Goal: Transaction & Acquisition: Book appointment/travel/reservation

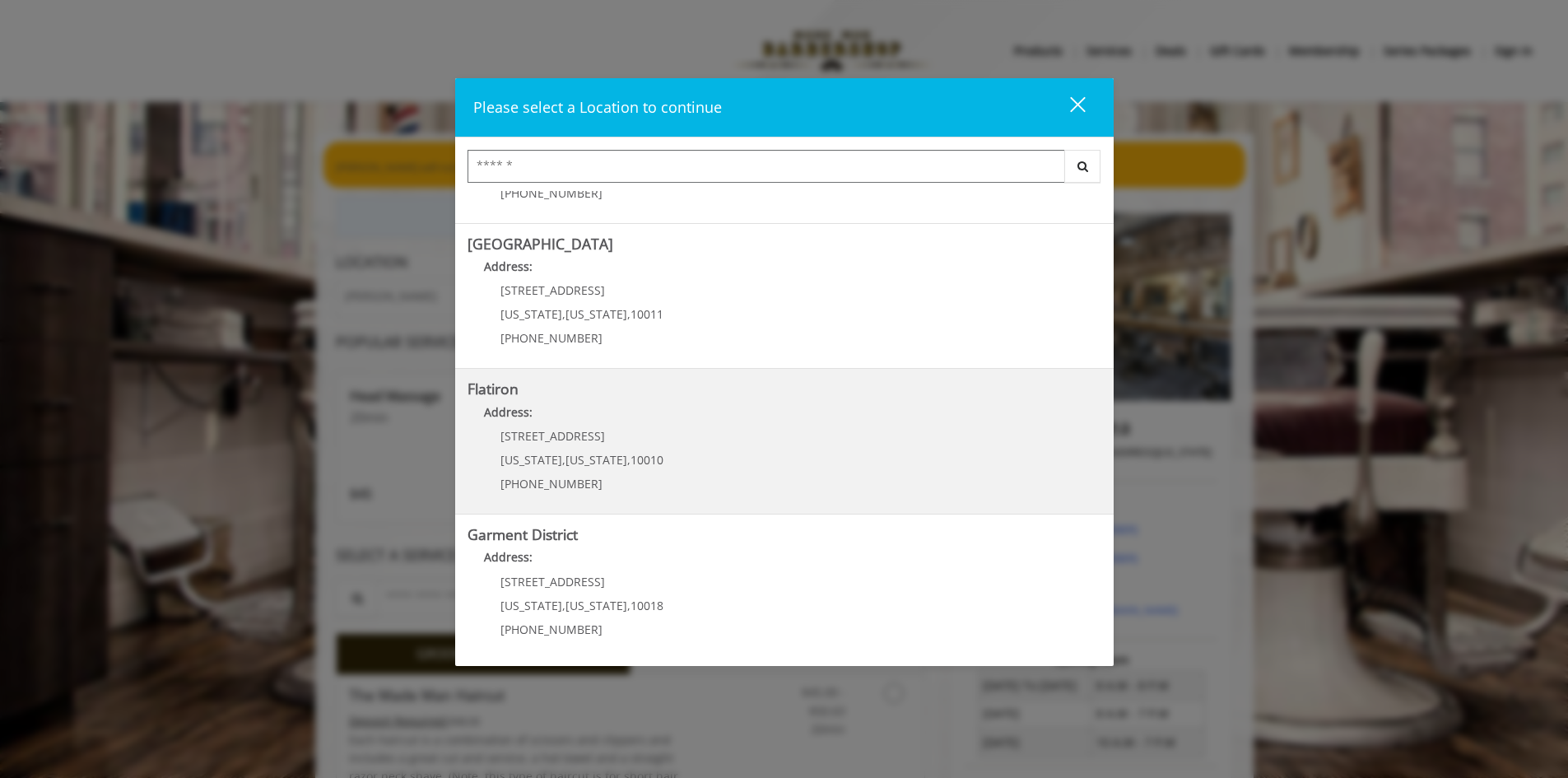
scroll to position [260, 0]
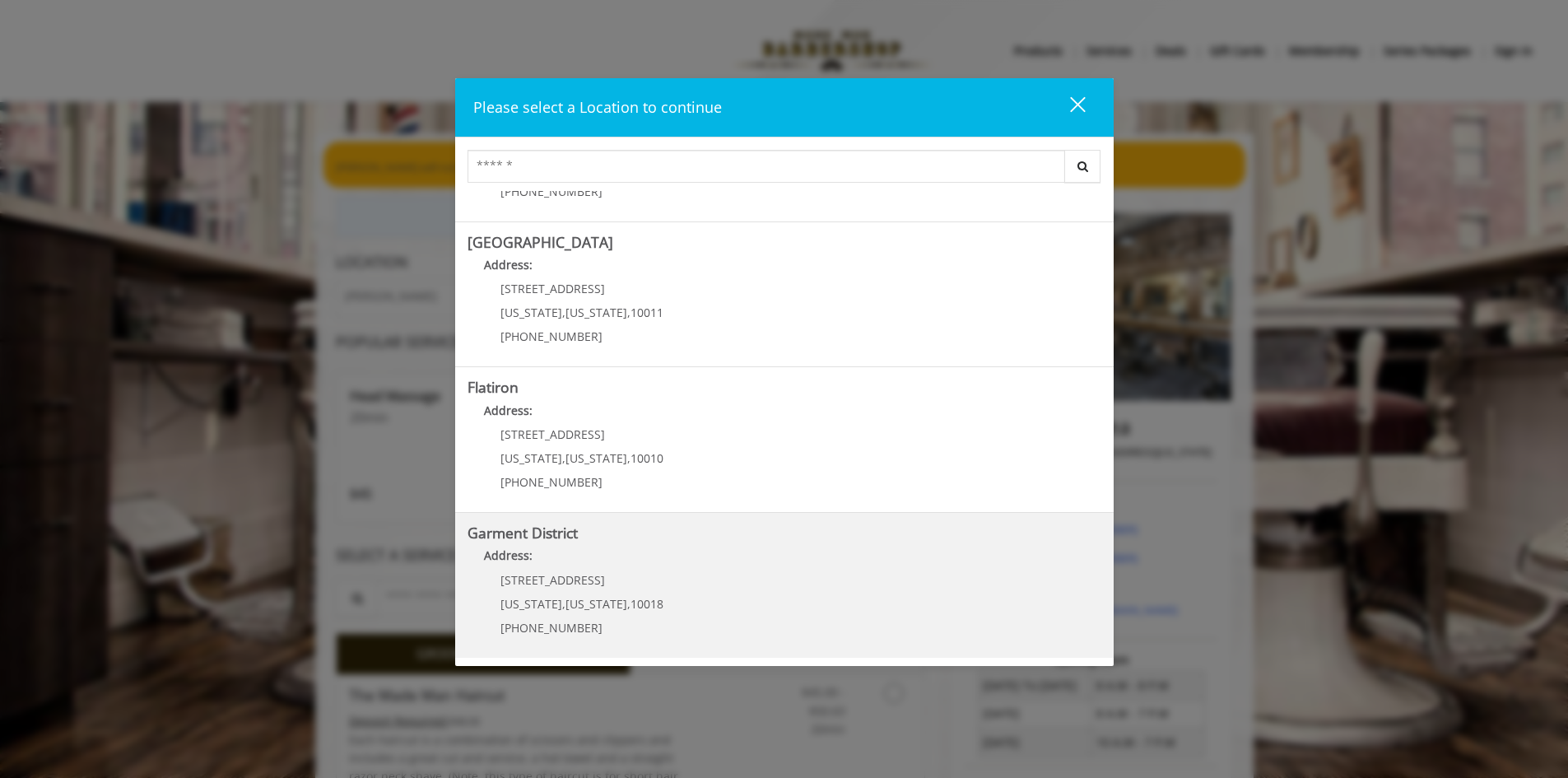
click at [751, 558] on District "Address:" at bounding box center [784, 560] width 633 height 26
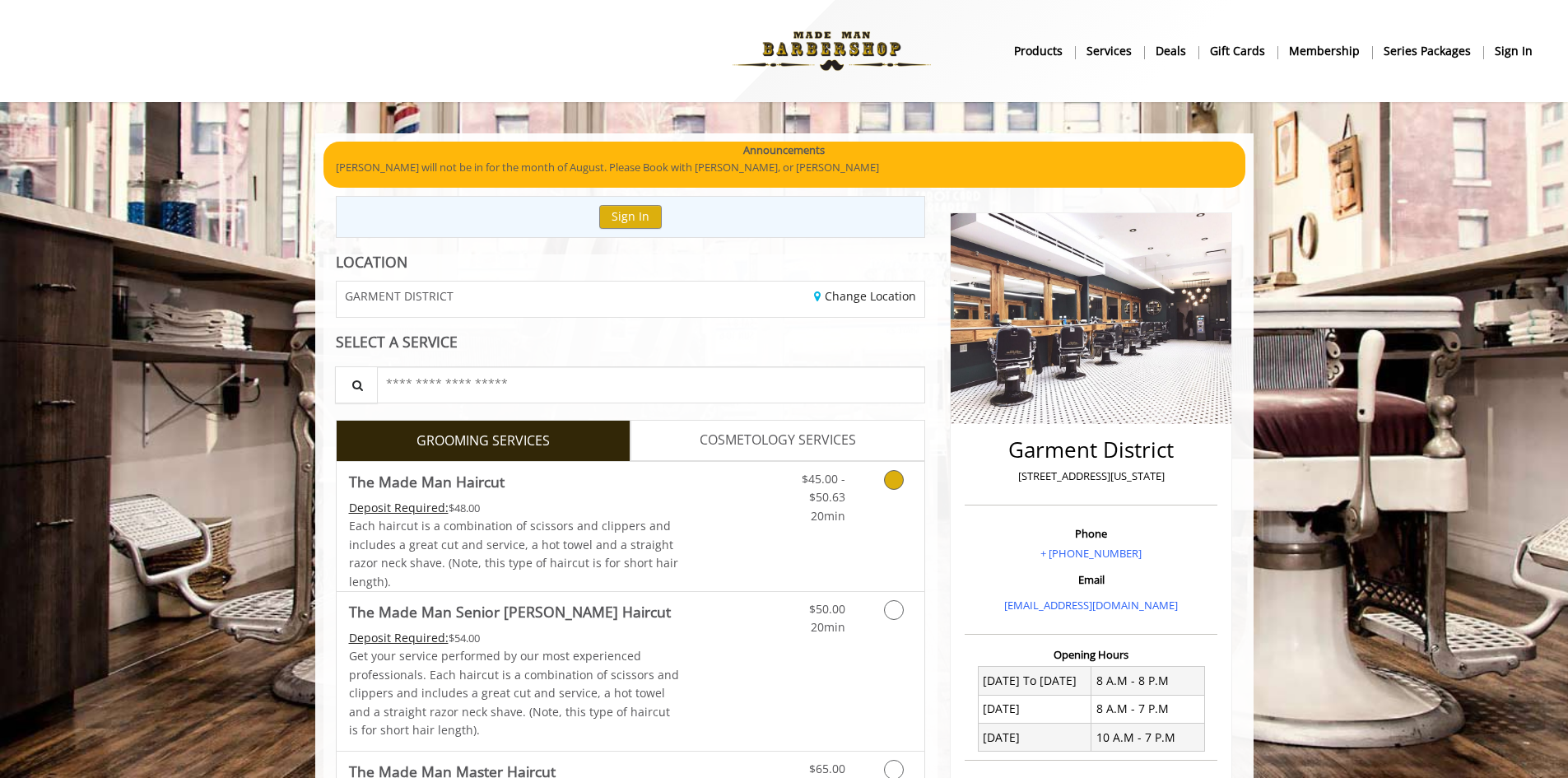
click at [910, 478] on link "Grooming services" at bounding box center [891, 494] width 42 height 64
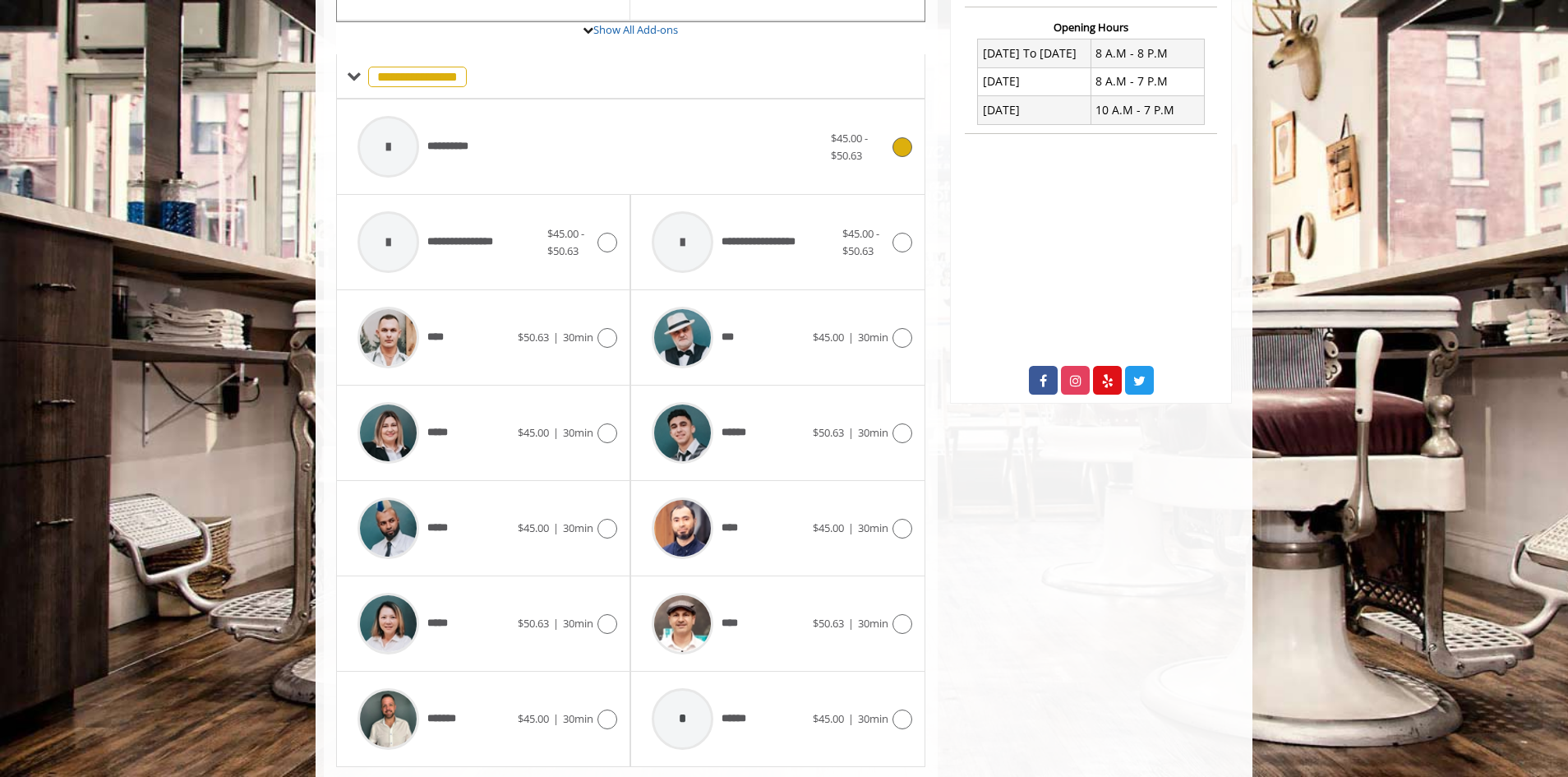
scroll to position [675, 0]
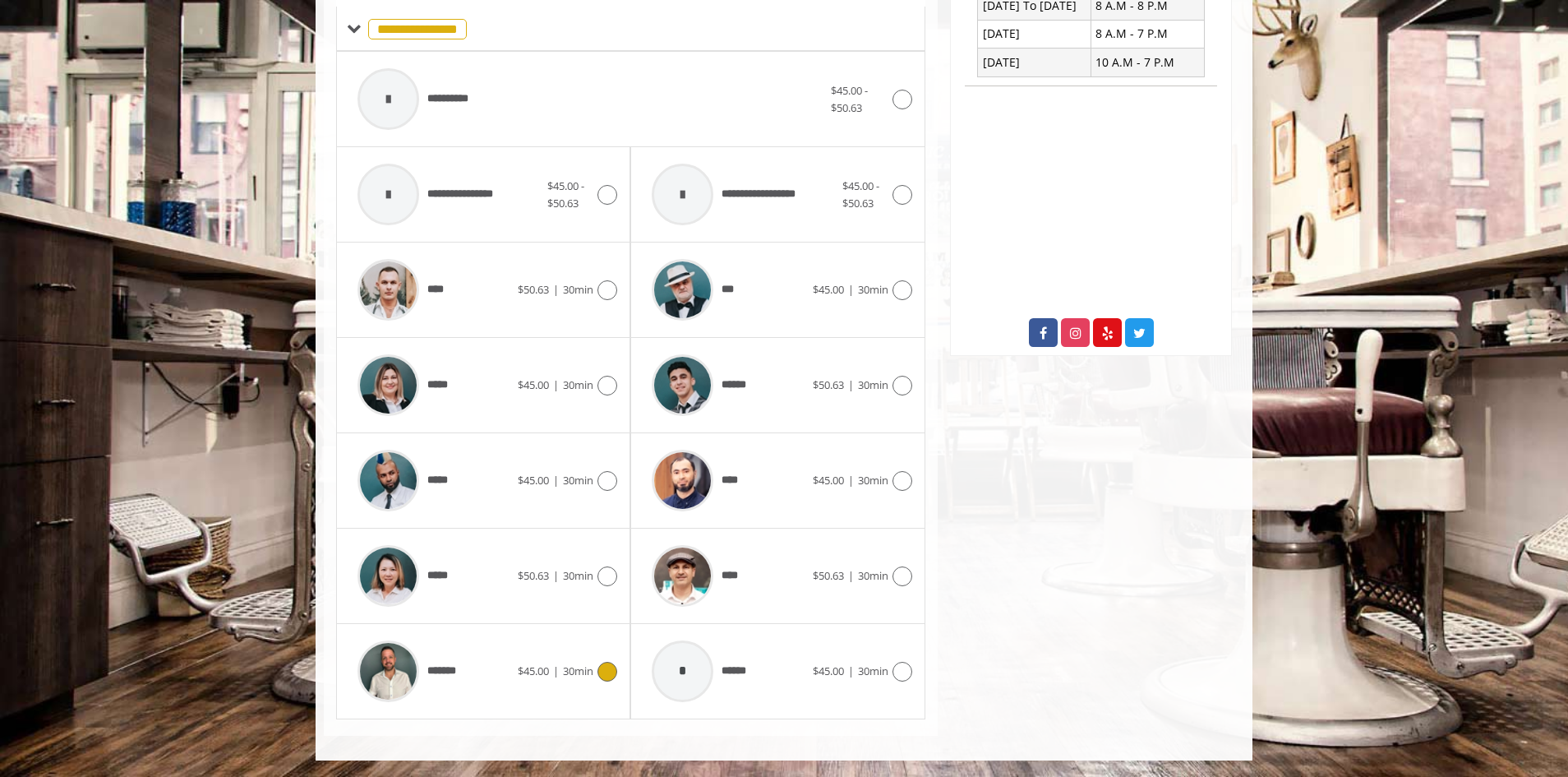
click at [417, 671] on img at bounding box center [389, 672] width 62 height 62
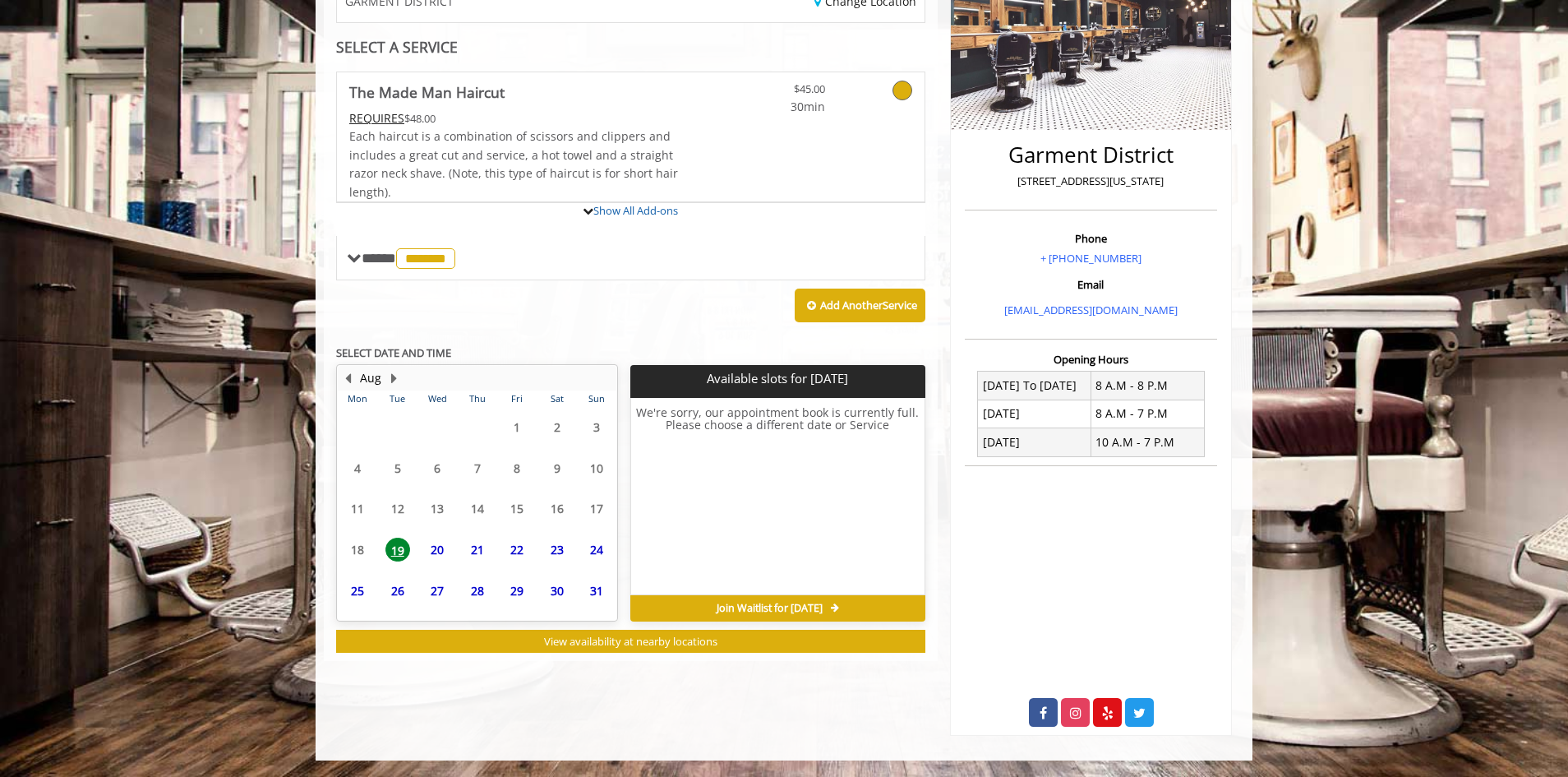
scroll to position [371, 0]
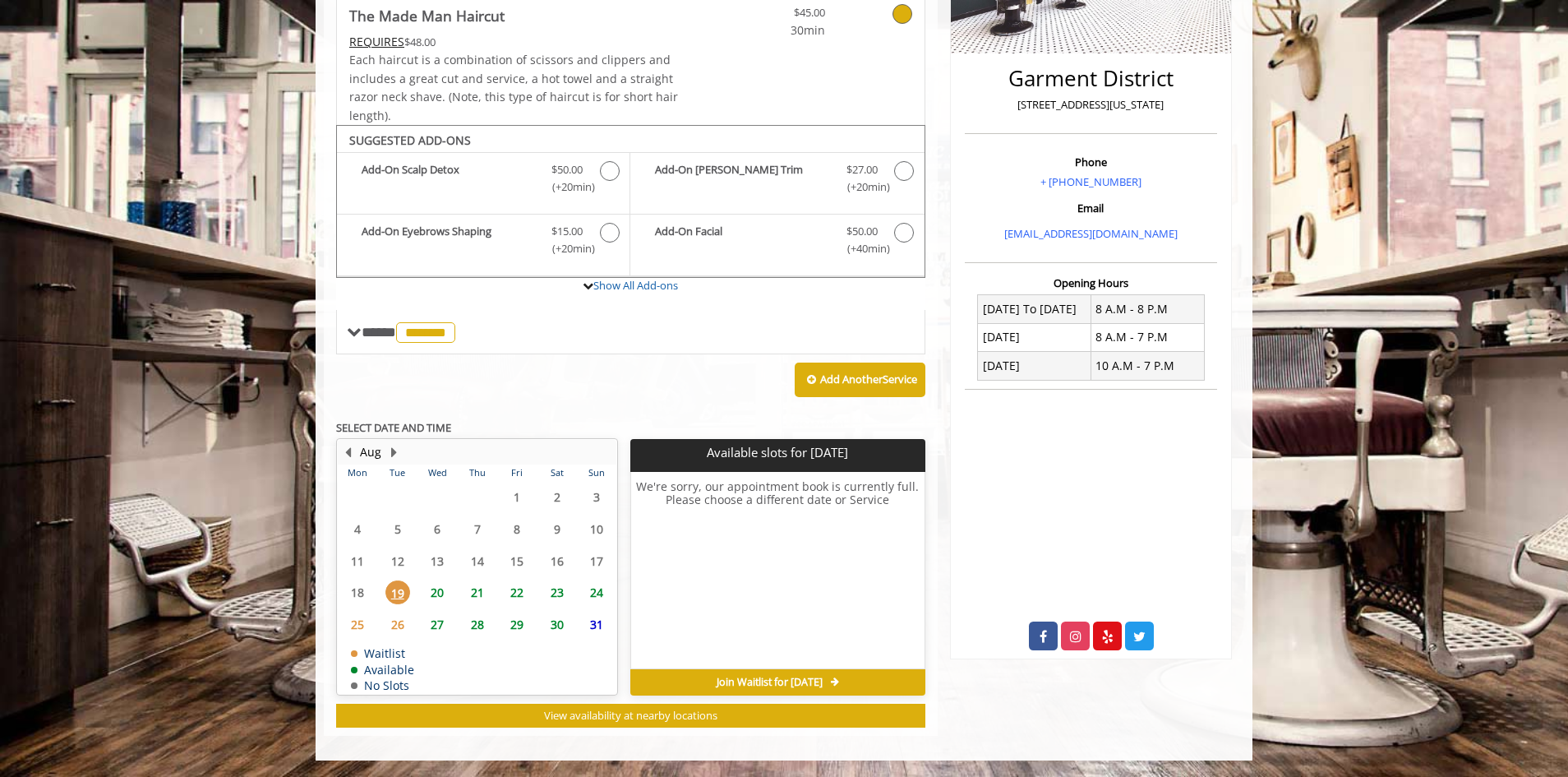
drag, startPoint x: 449, startPoint y: 583, endPoint x: 442, endPoint y: 596, distance: 14.8
click at [442, 596] on span "20" at bounding box center [436, 593] width 25 height 24
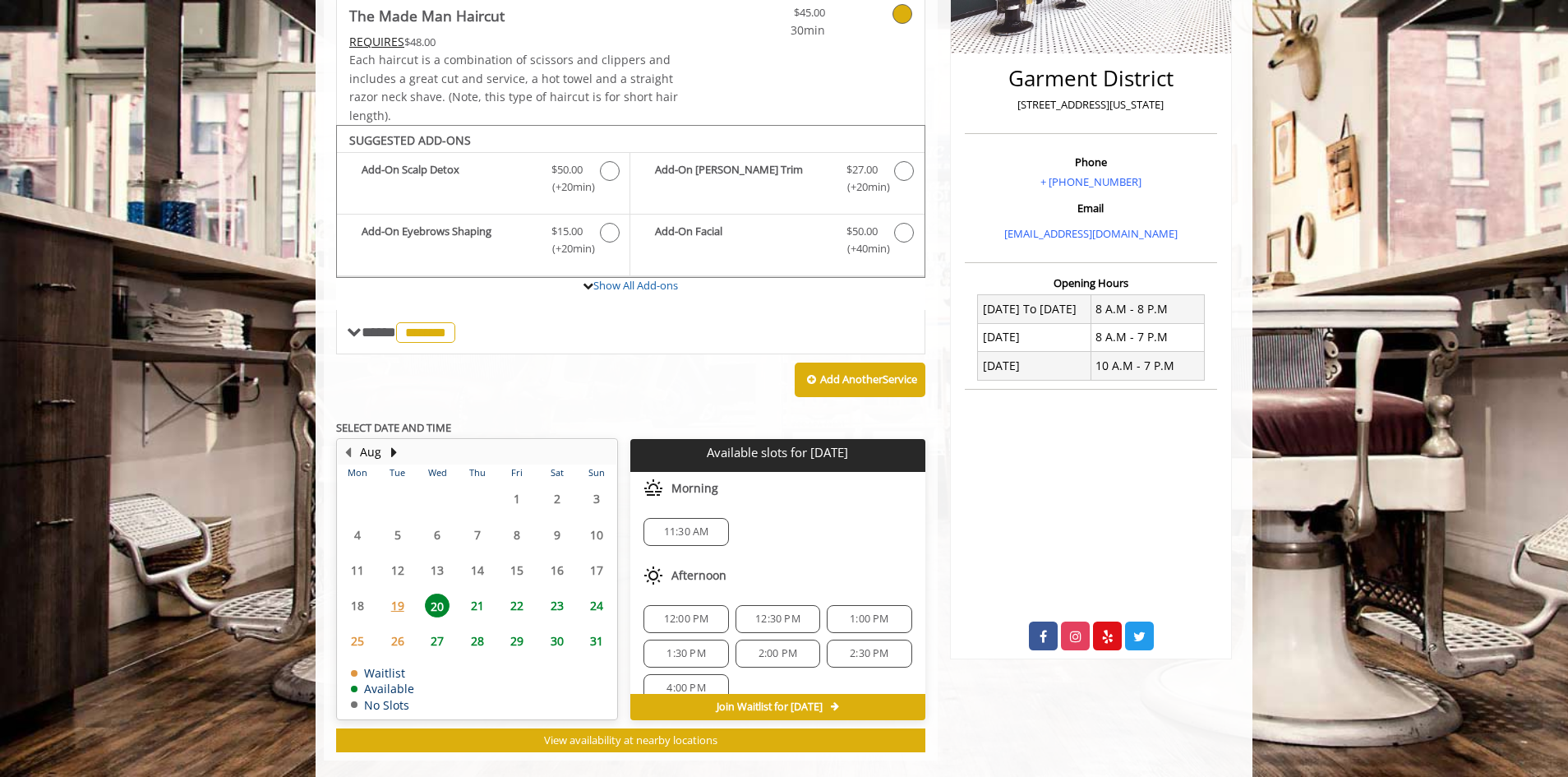
scroll to position [396, 0]
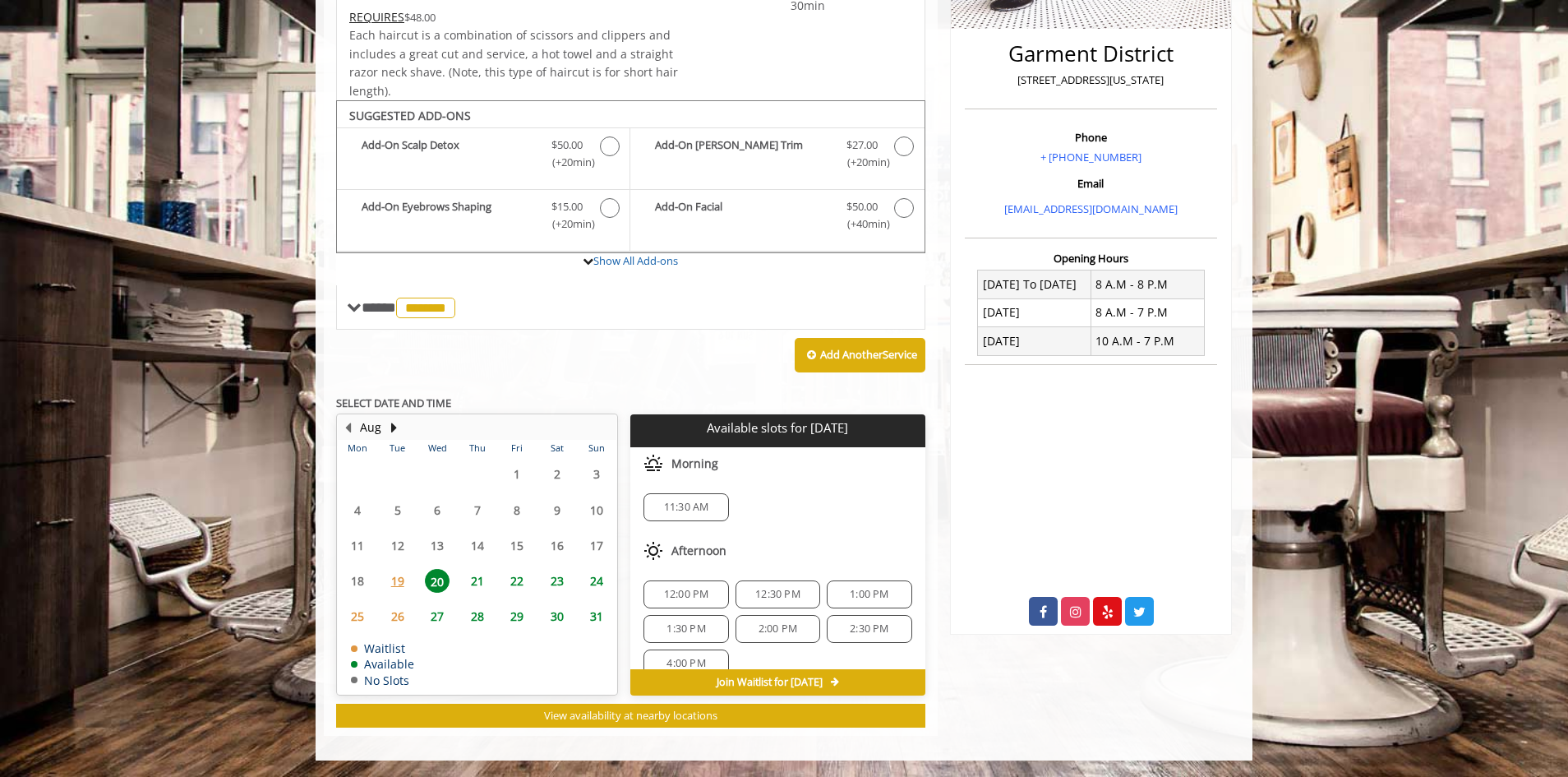
click at [713, 506] on span "11:30 AM" at bounding box center [686, 506] width 70 height 13
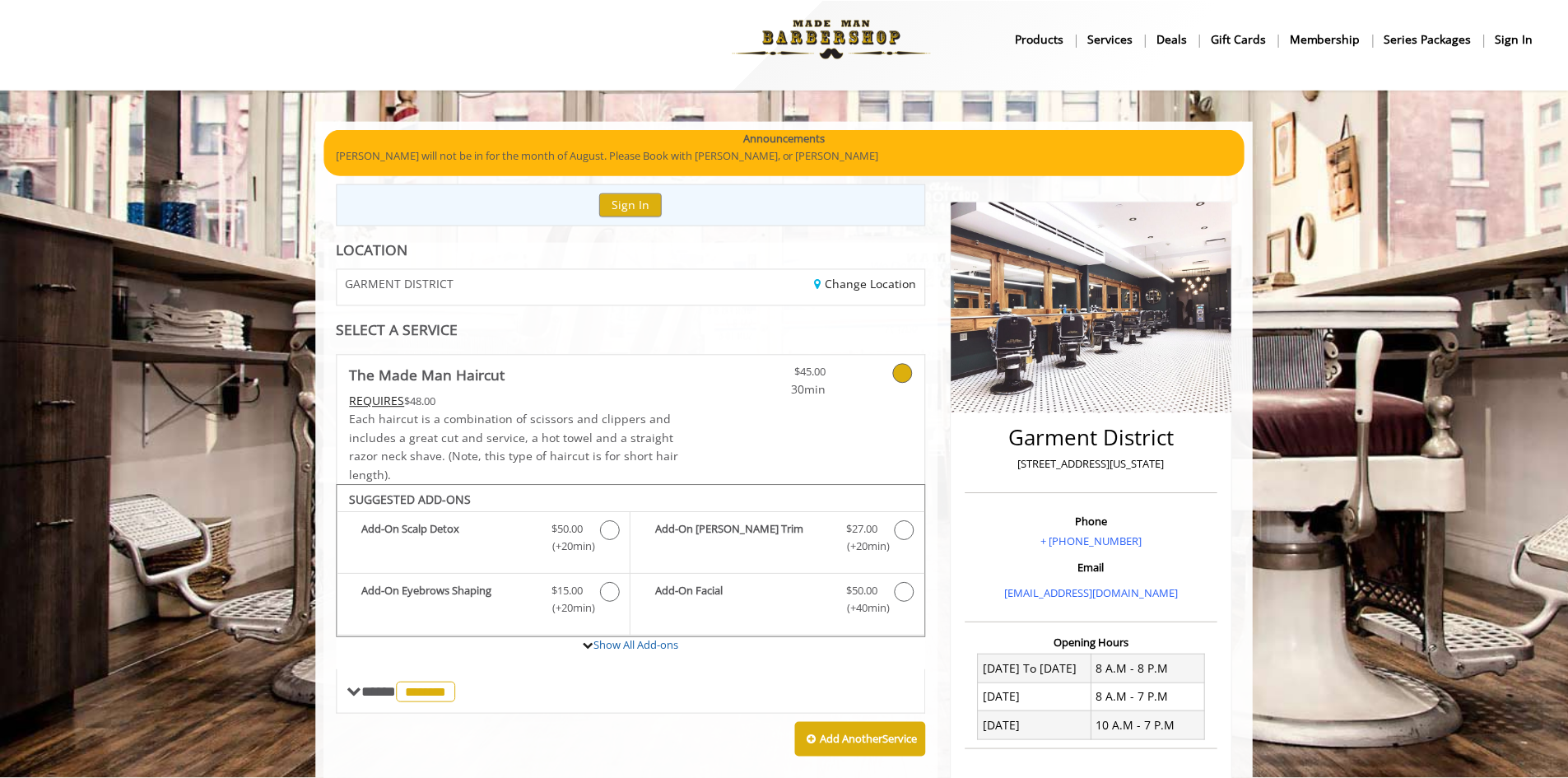
scroll to position [0, 0]
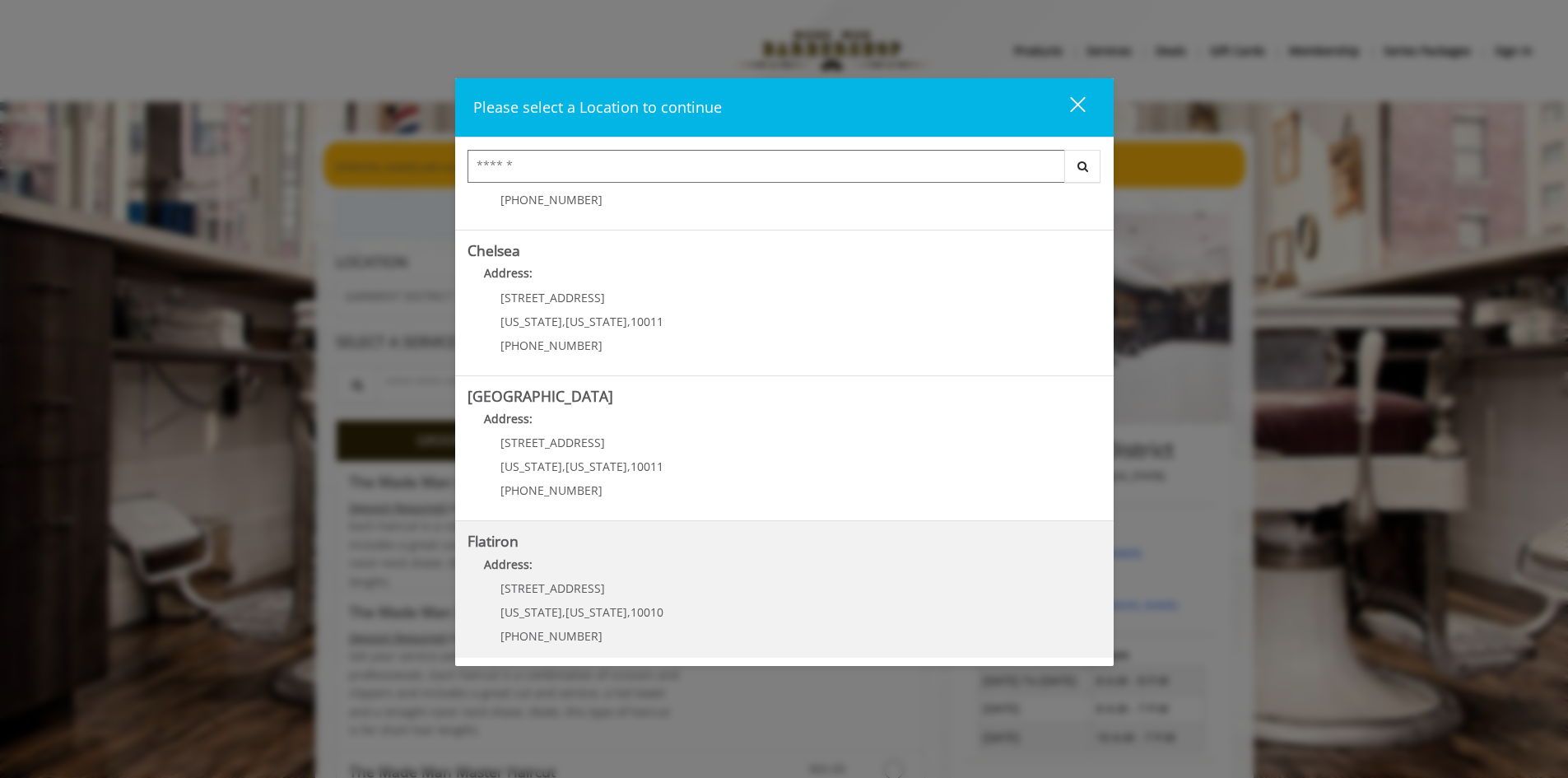
scroll to position [260, 0]
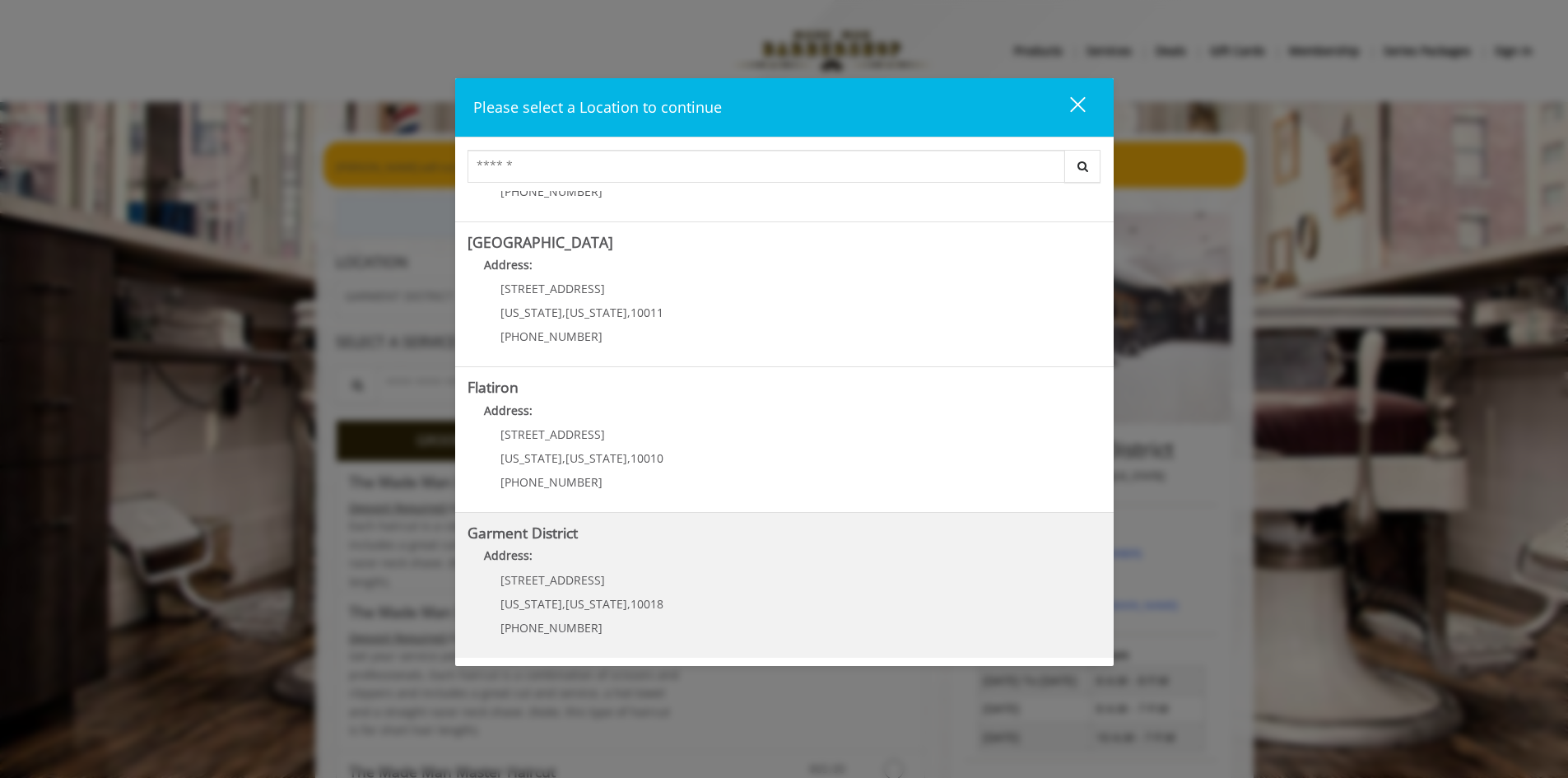
click at [687, 557] on District "Address:" at bounding box center [784, 560] width 633 height 26
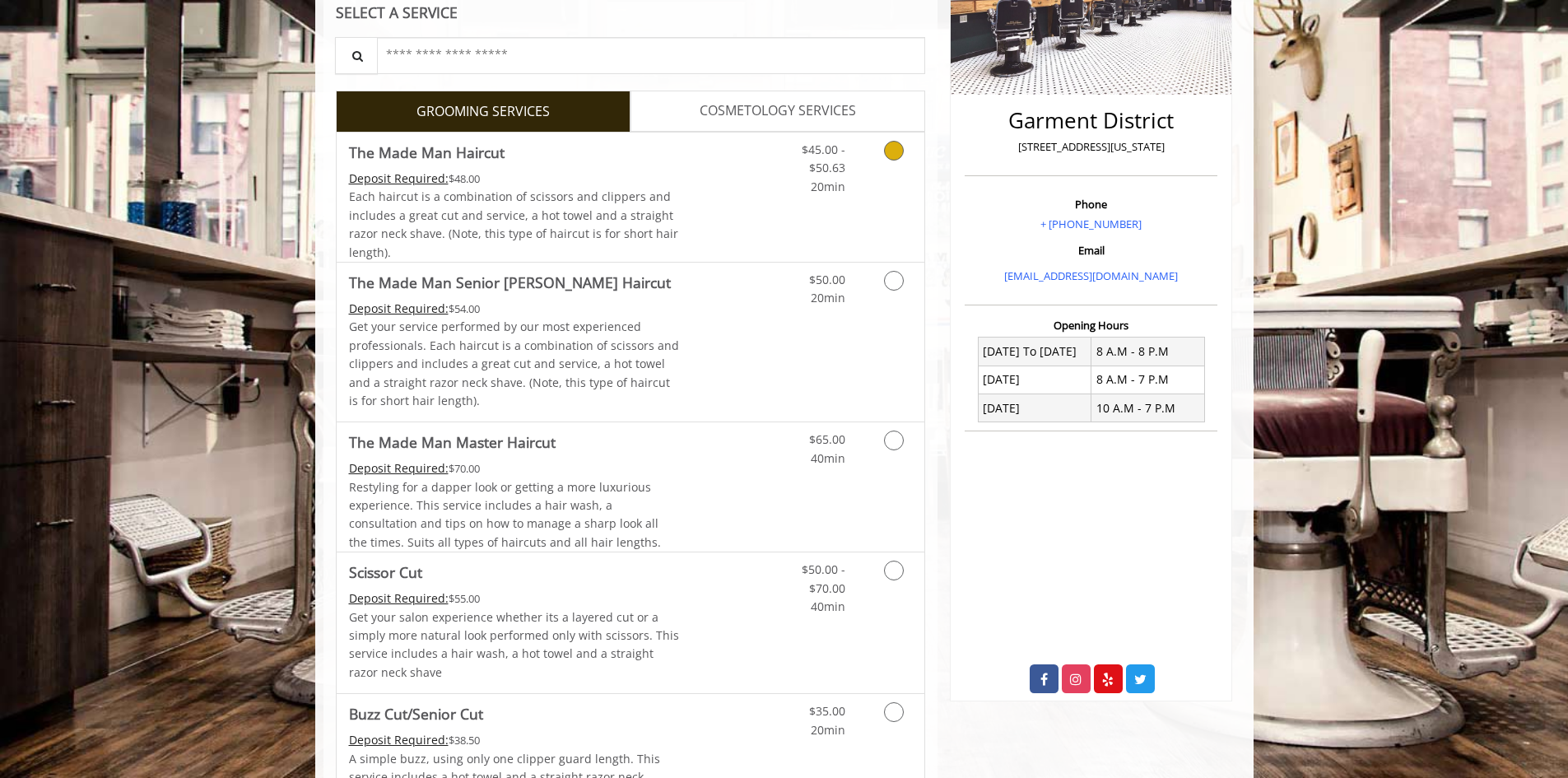
click at [882, 149] on link "Grooming services" at bounding box center [891, 164] width 42 height 64
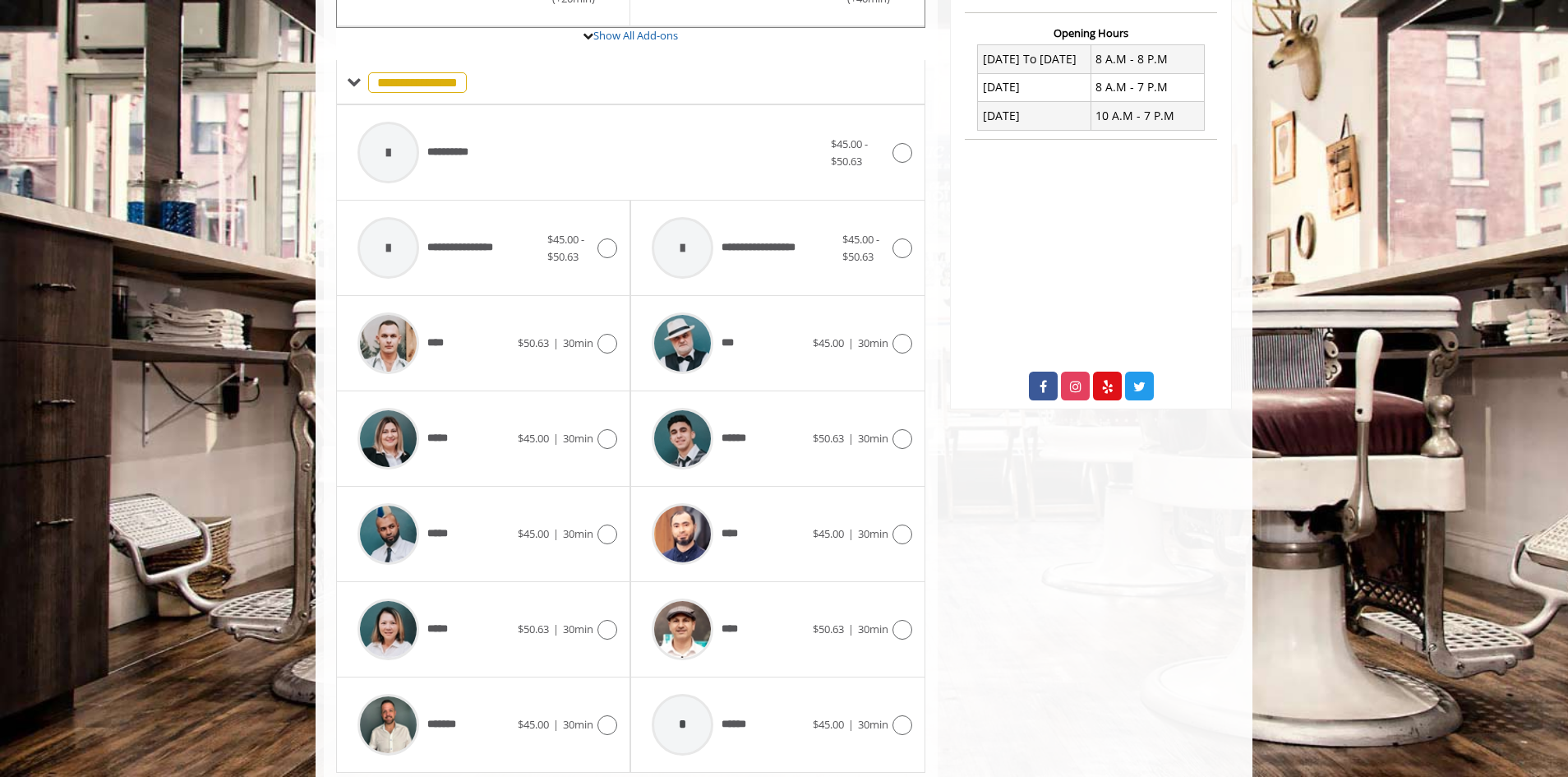
scroll to position [661, 0]
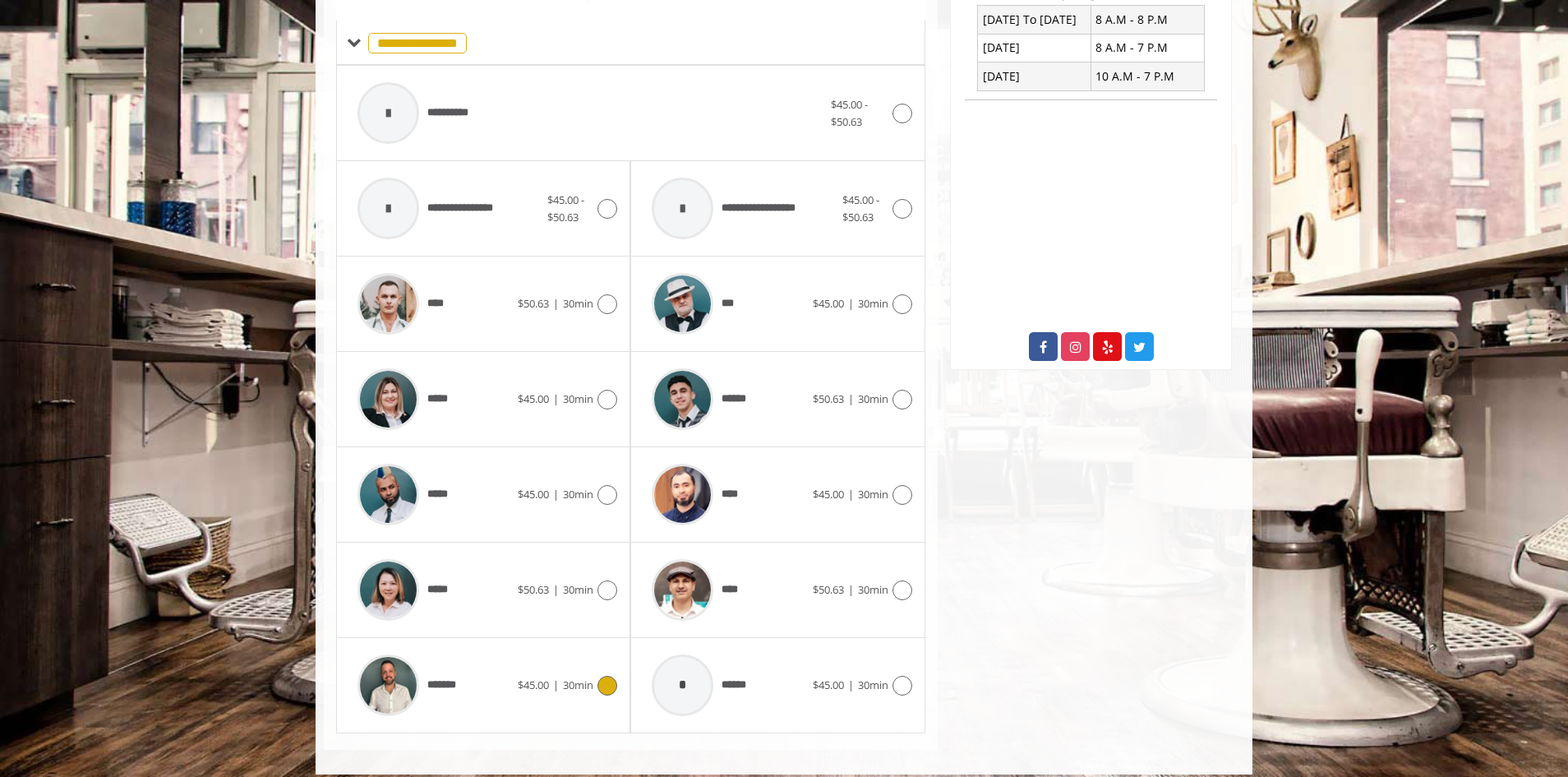
click at [609, 680] on icon at bounding box center [608, 685] width 20 height 20
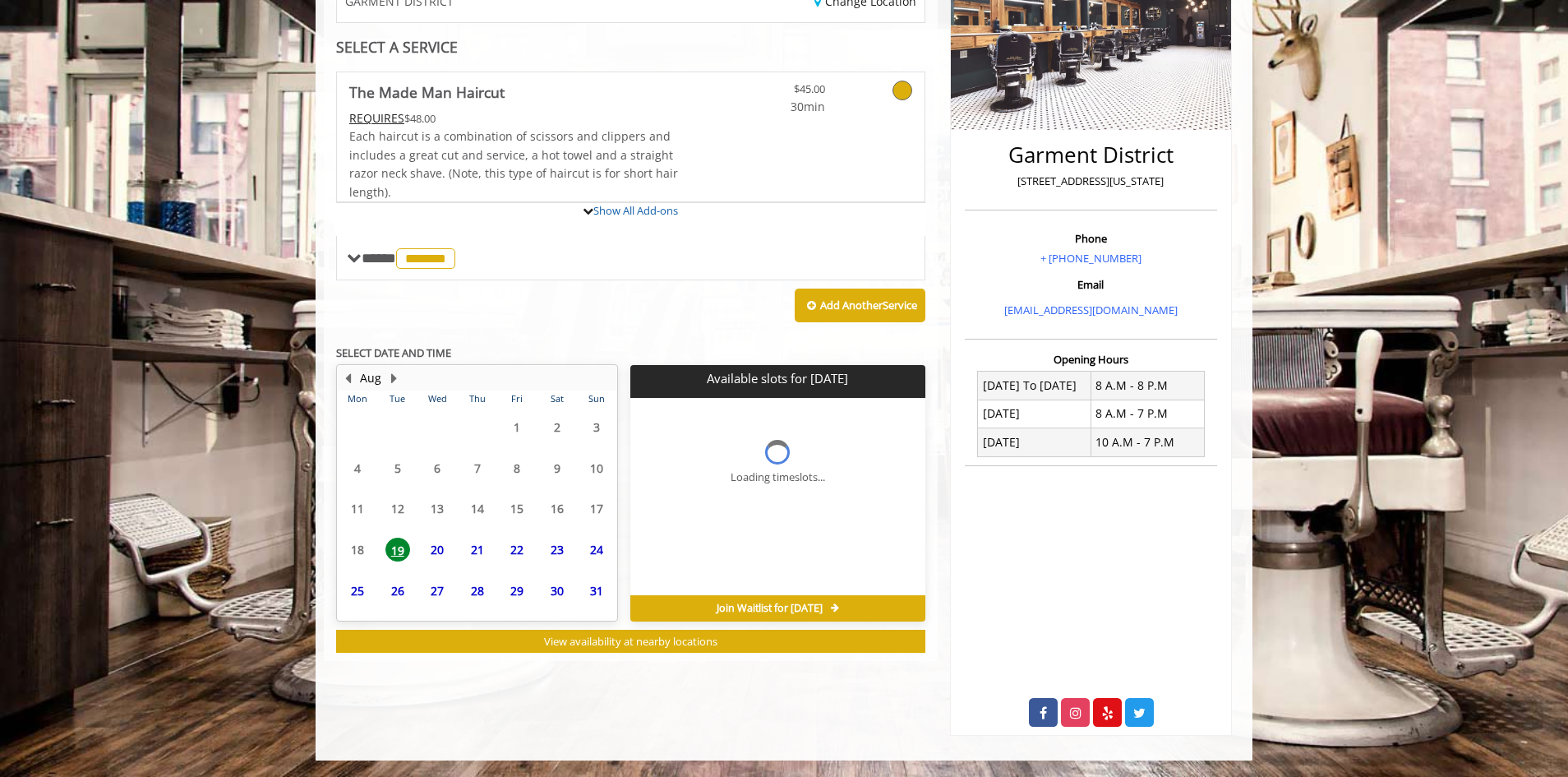
scroll to position [294, 0]
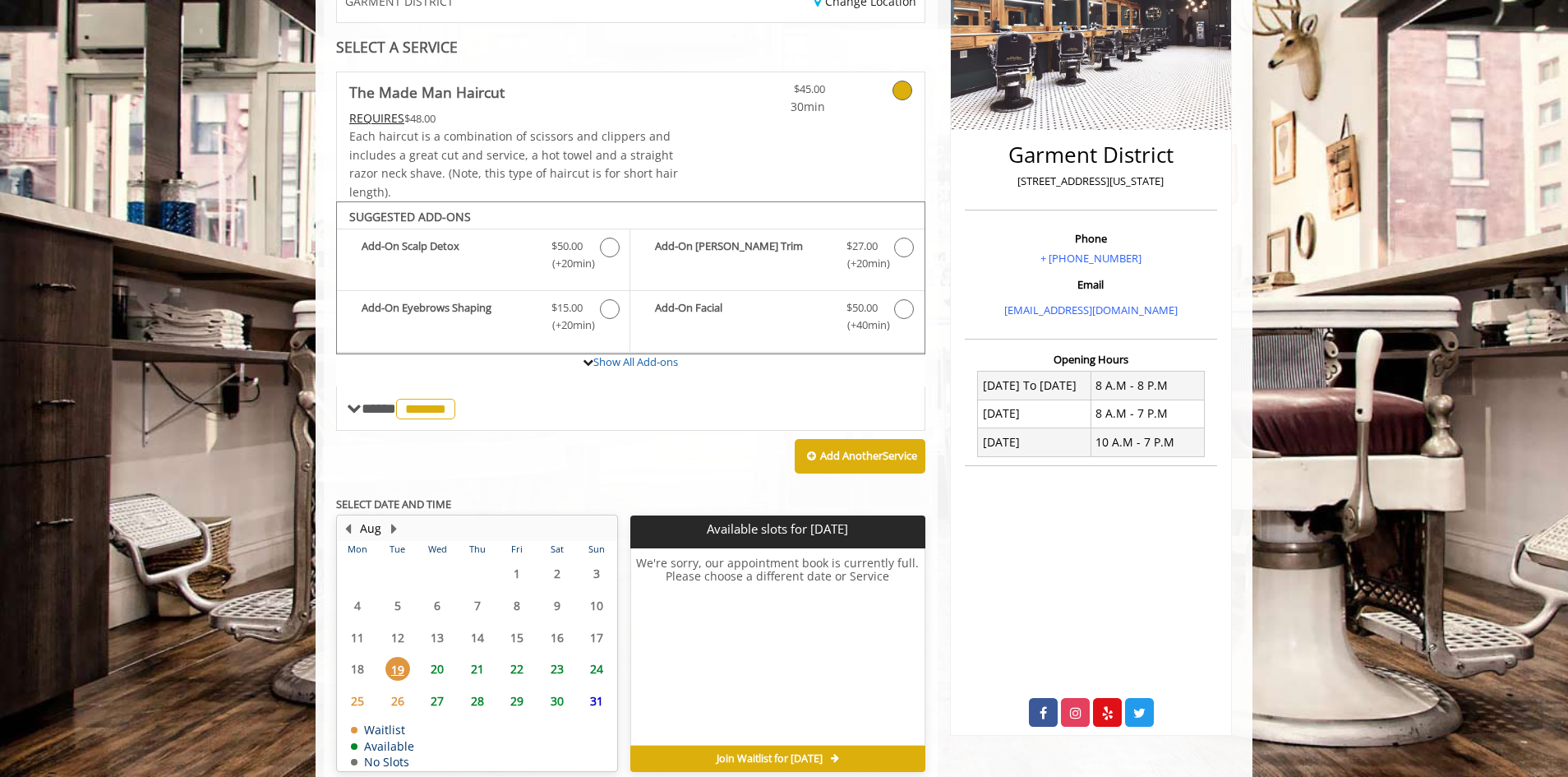
click at [445, 672] on span "20" at bounding box center [436, 669] width 25 height 24
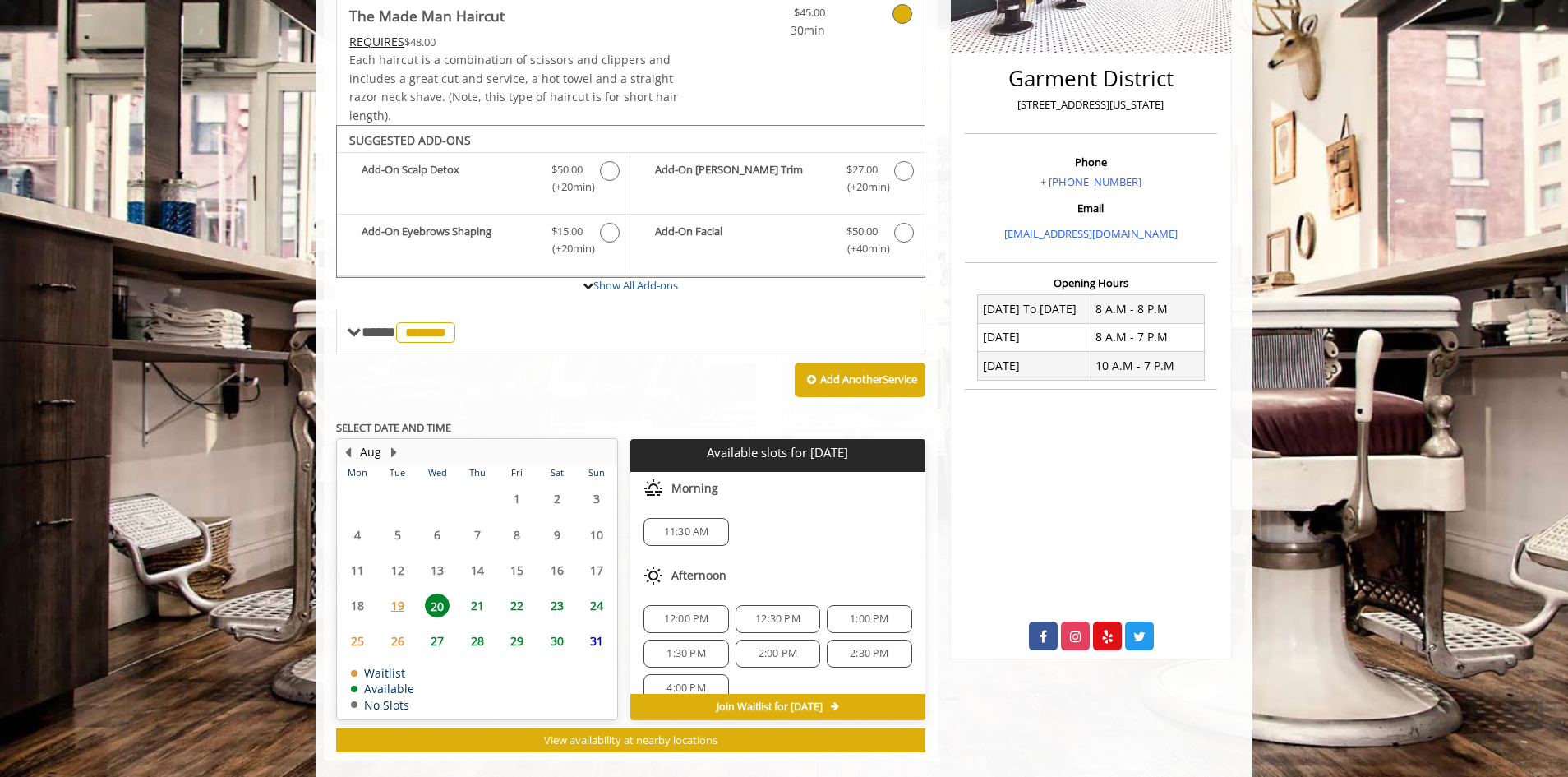
scroll to position [396, 0]
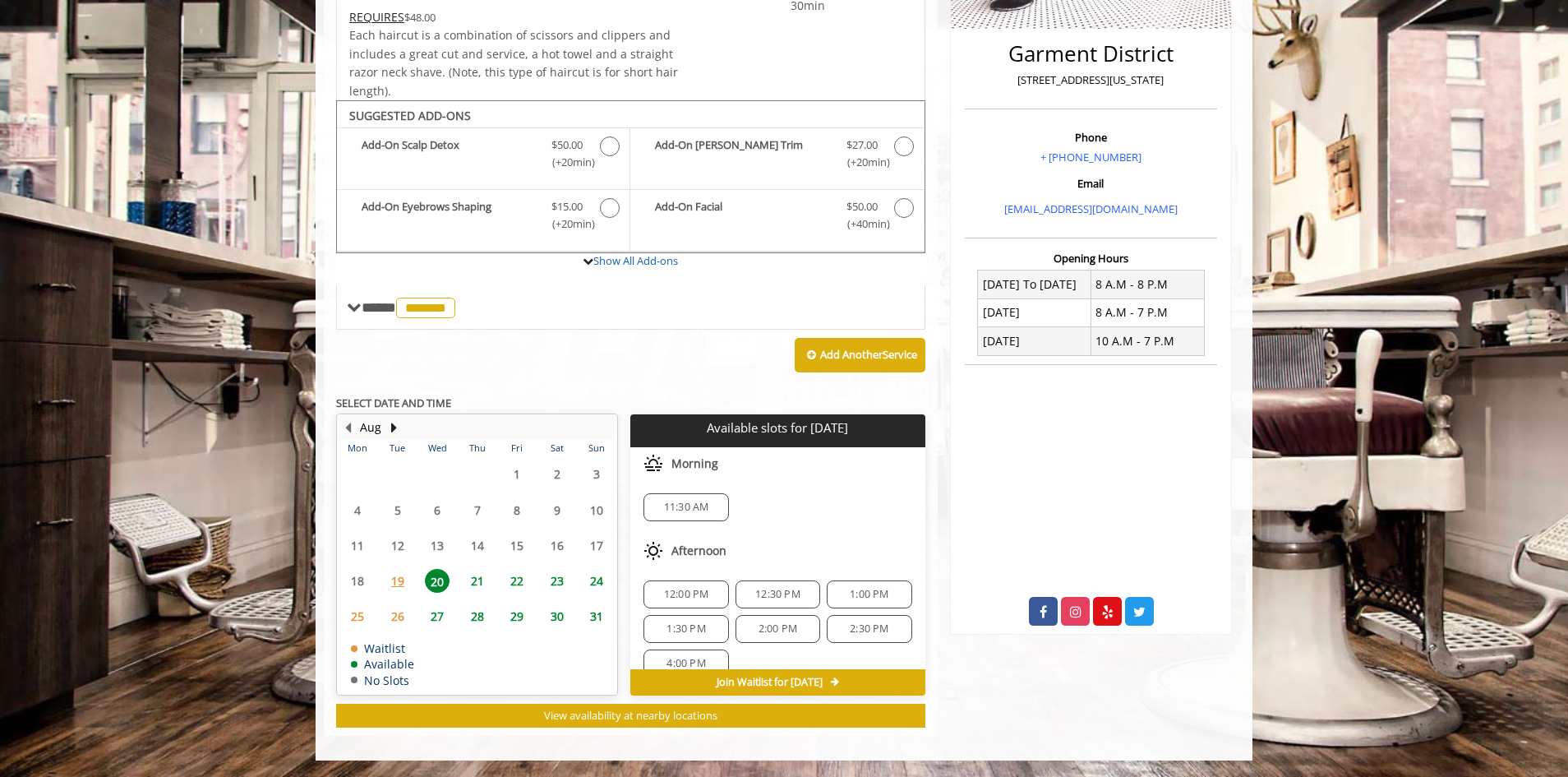
click at [682, 510] on span "11:30 AM" at bounding box center [686, 506] width 45 height 13
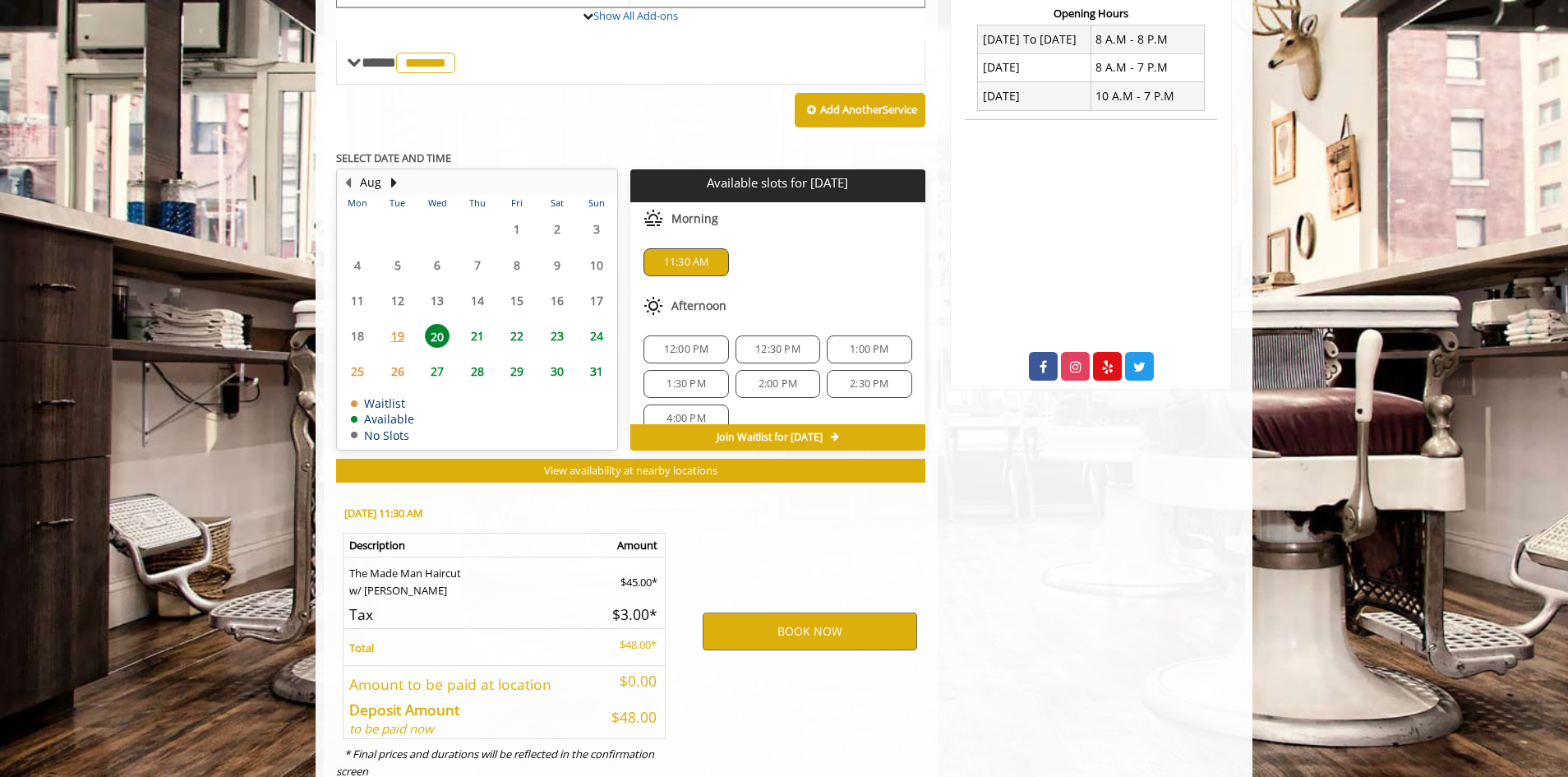
scroll to position [692, 0]
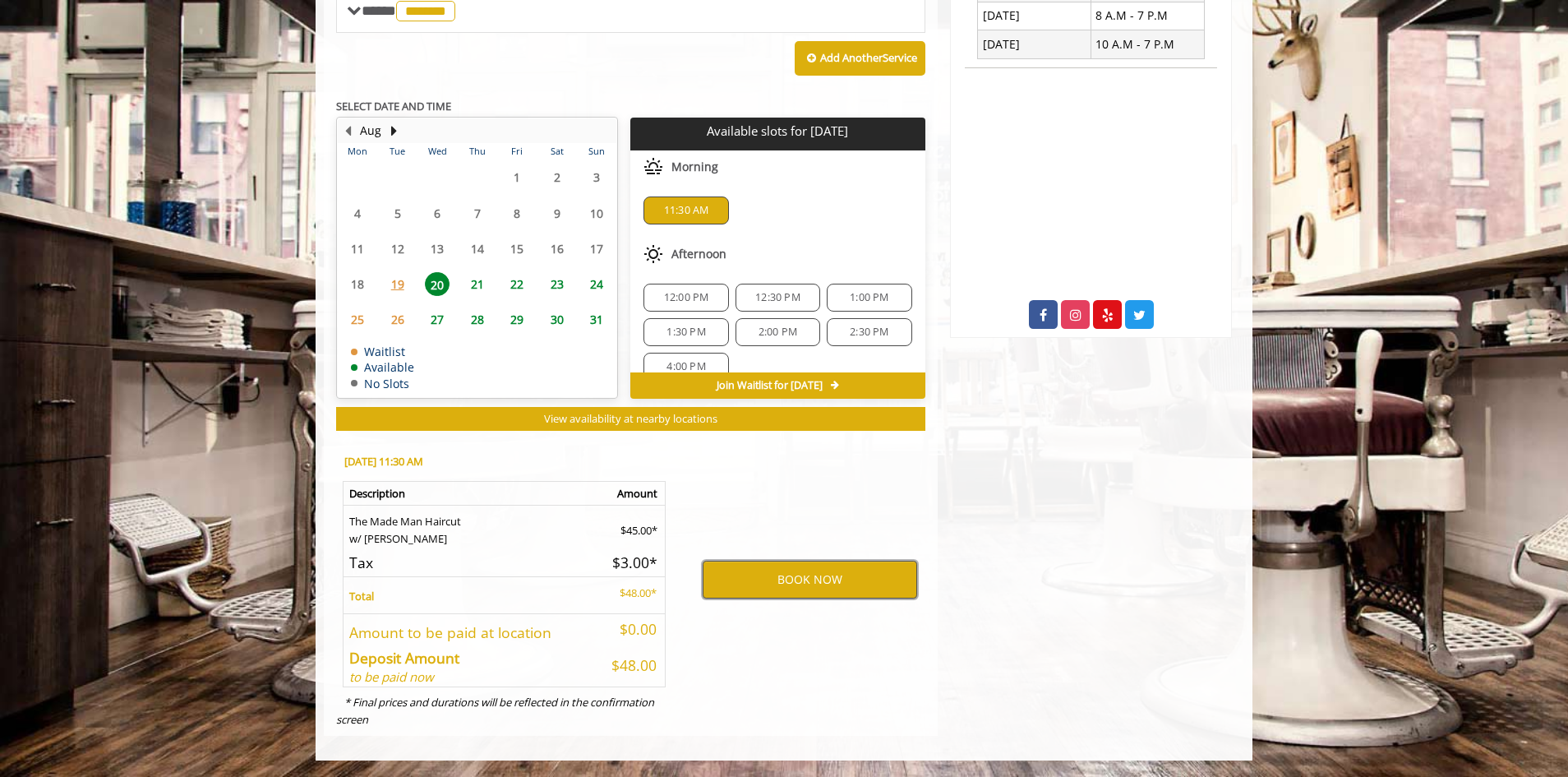
click at [788, 578] on button "BOOK NOW" at bounding box center [810, 580] width 215 height 38
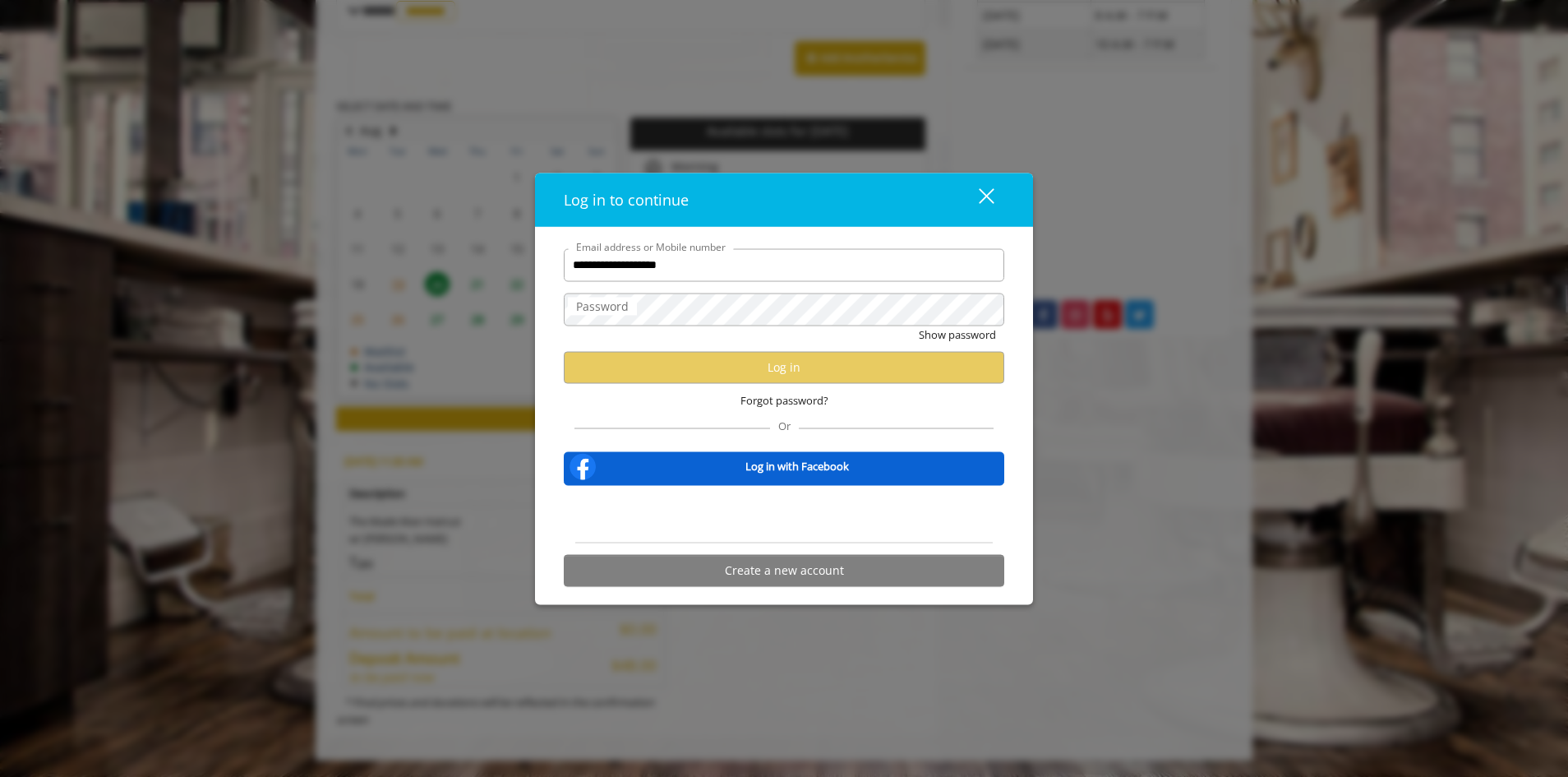
type input "**********"
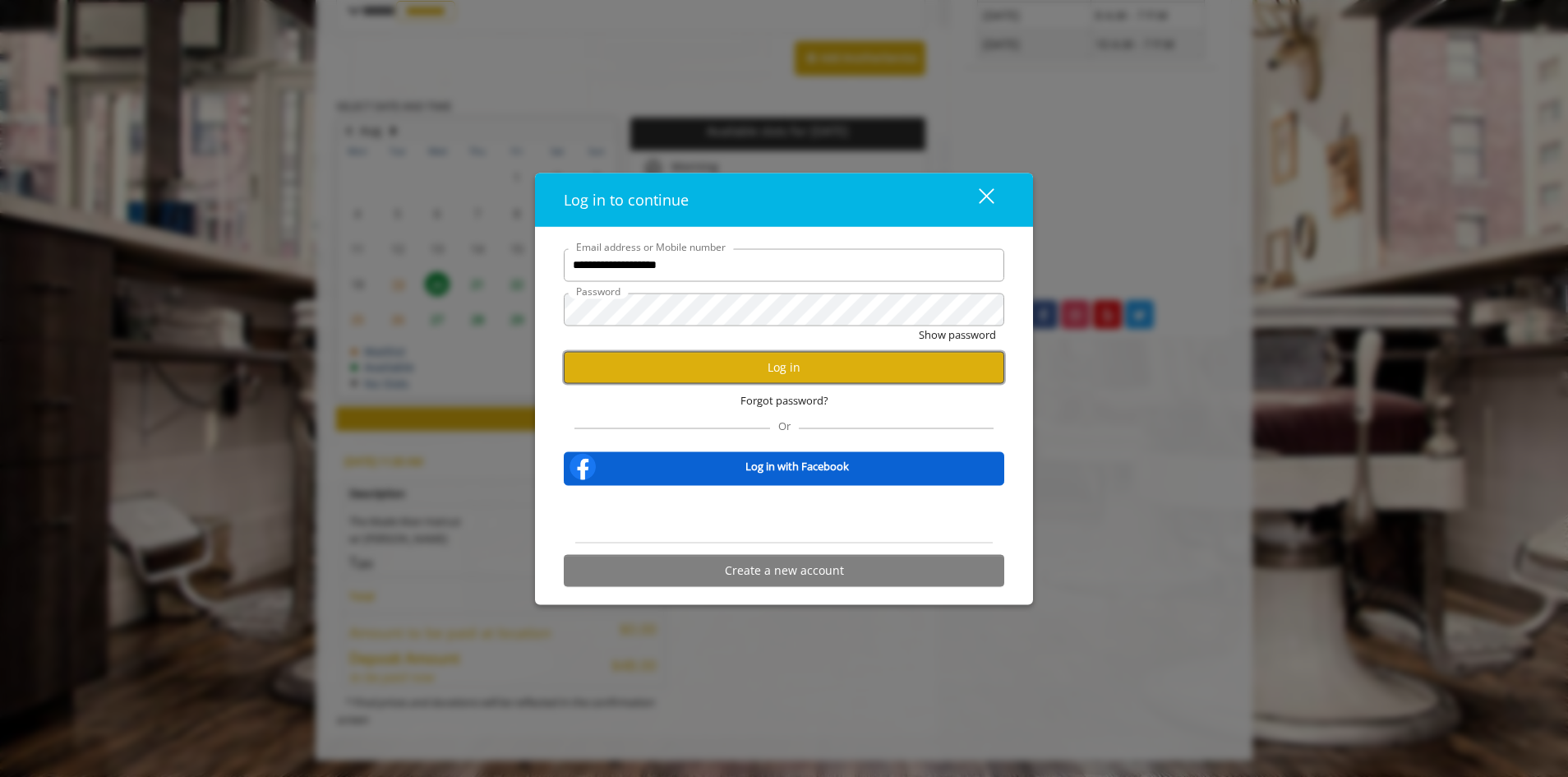
click at [770, 377] on button "Log in" at bounding box center [784, 367] width 440 height 32
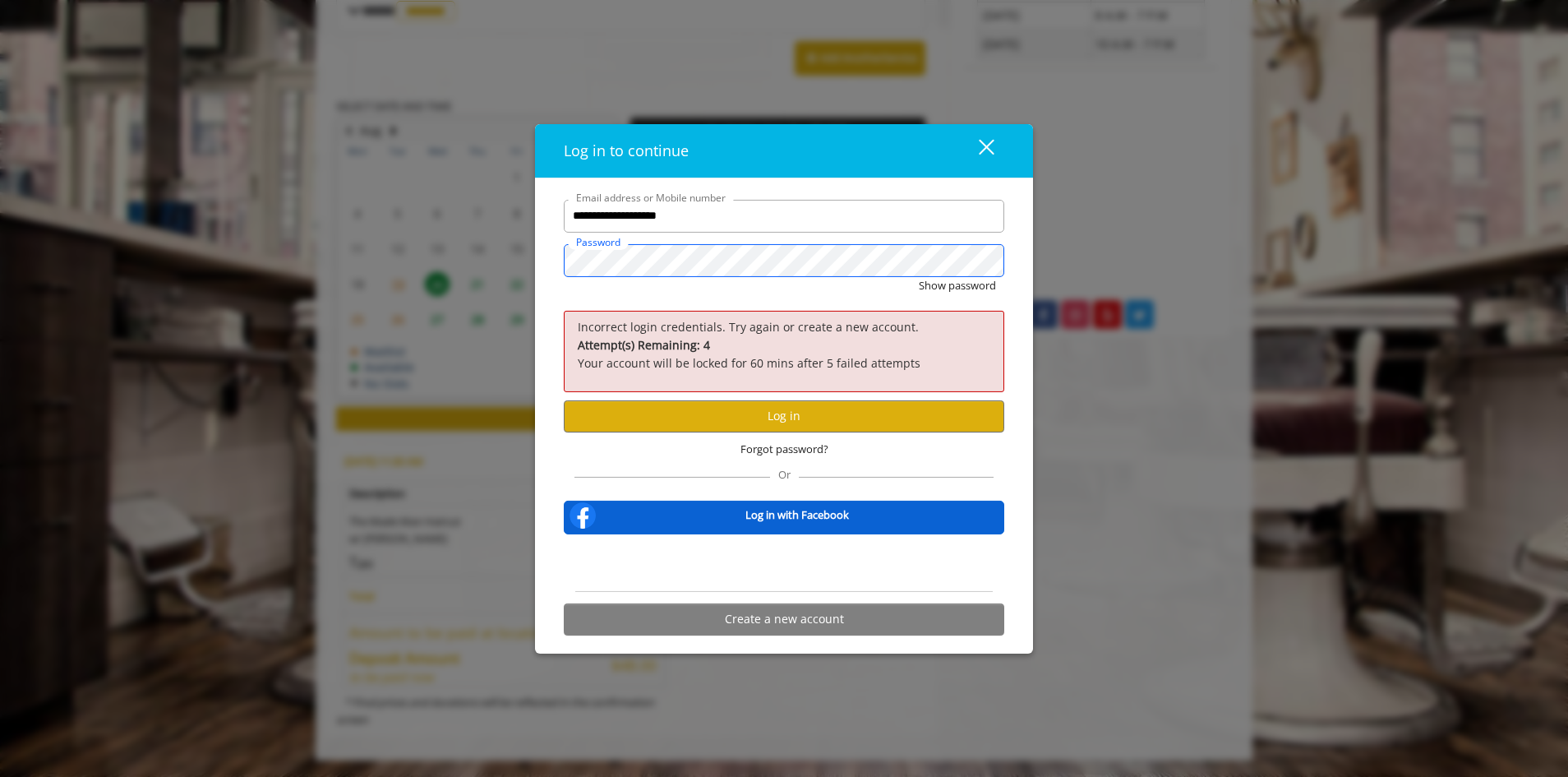
click at [919, 278] on button "Show password" at bounding box center [958, 286] width 78 height 17
click at [816, 426] on button "Log in" at bounding box center [784, 417] width 440 height 32
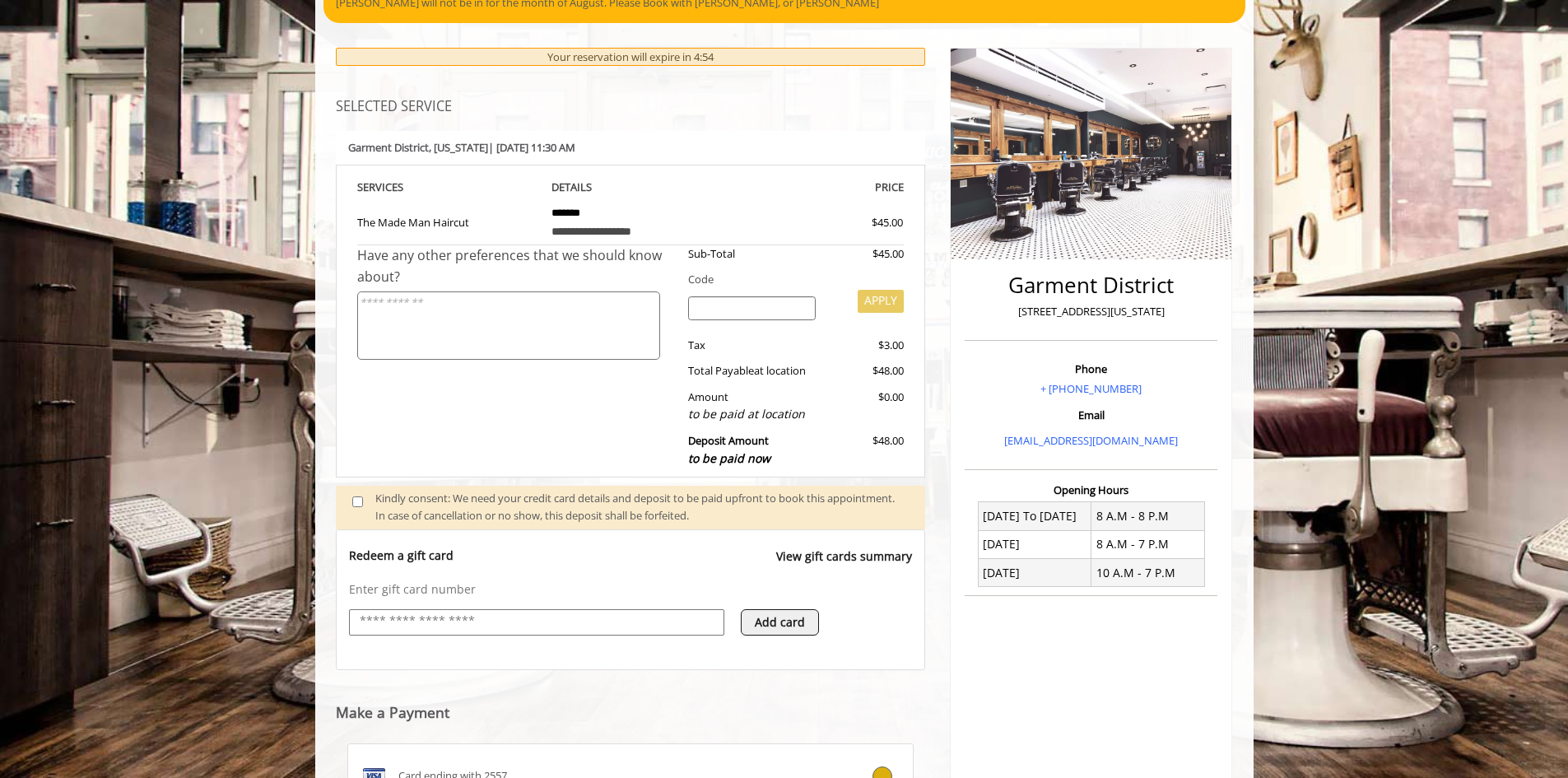
scroll to position [297, 0]
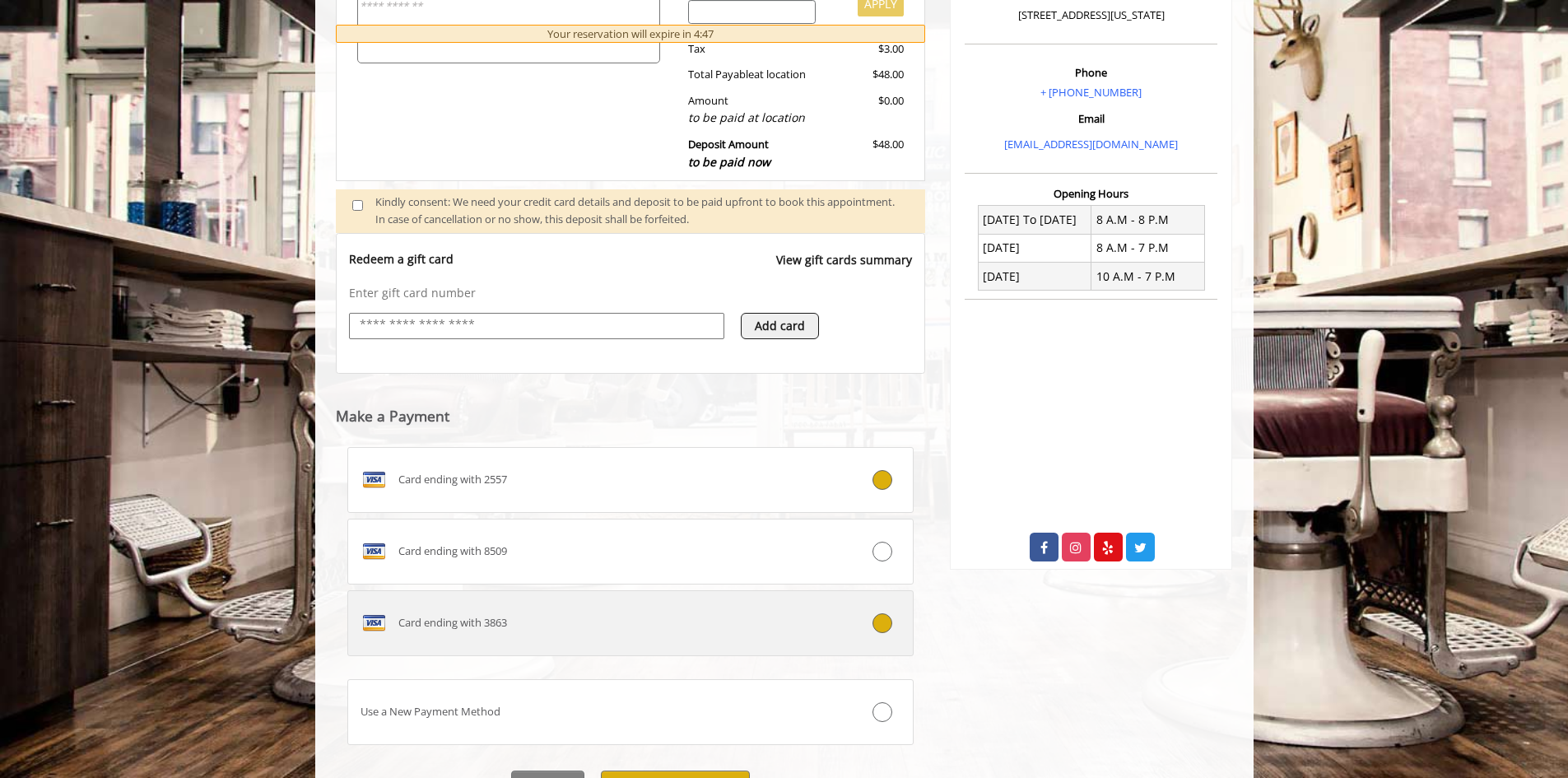
click at [705, 620] on div "Card ending with 3863" at bounding box center [583, 623] width 471 height 26
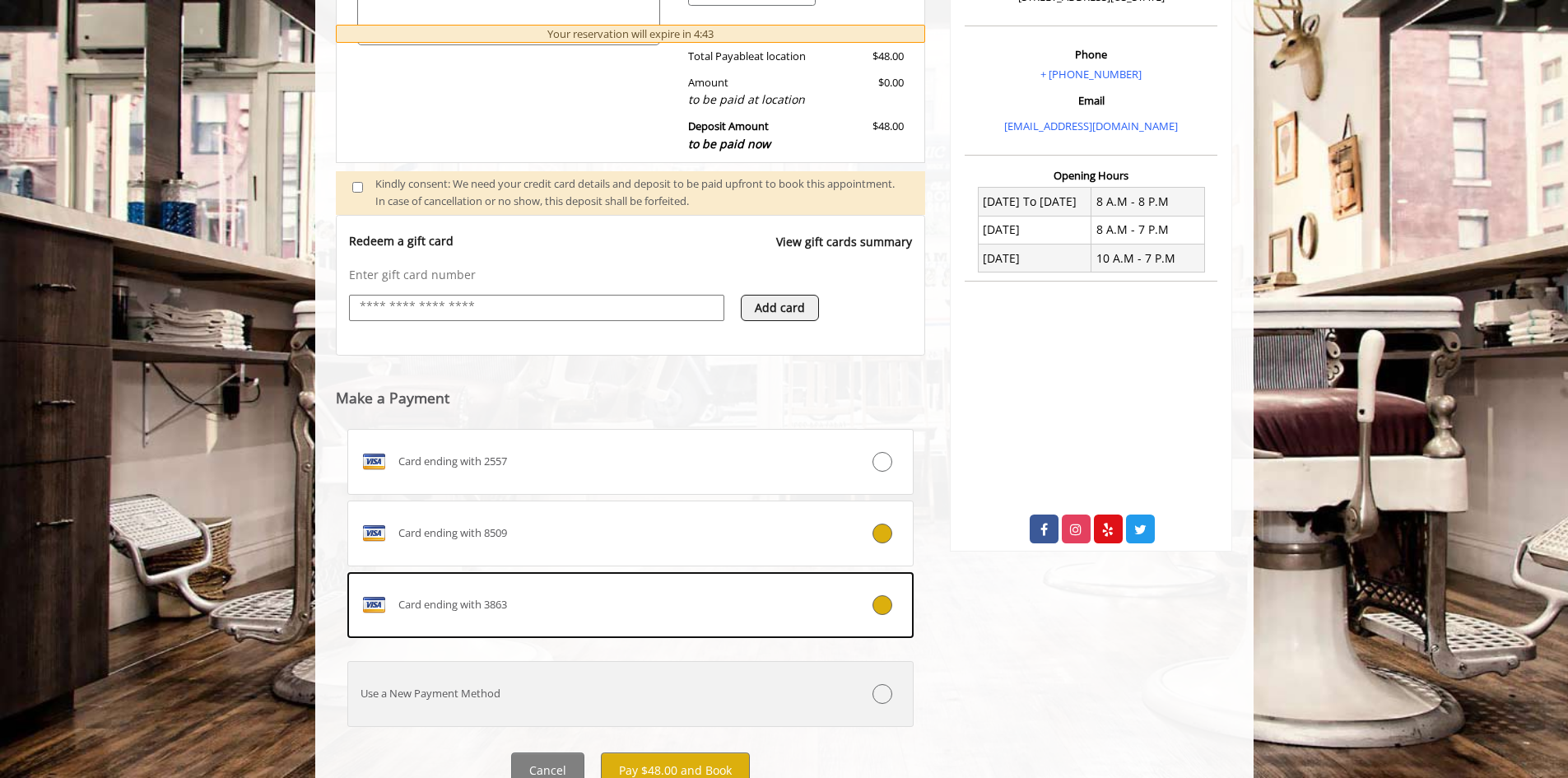
scroll to position [548, 0]
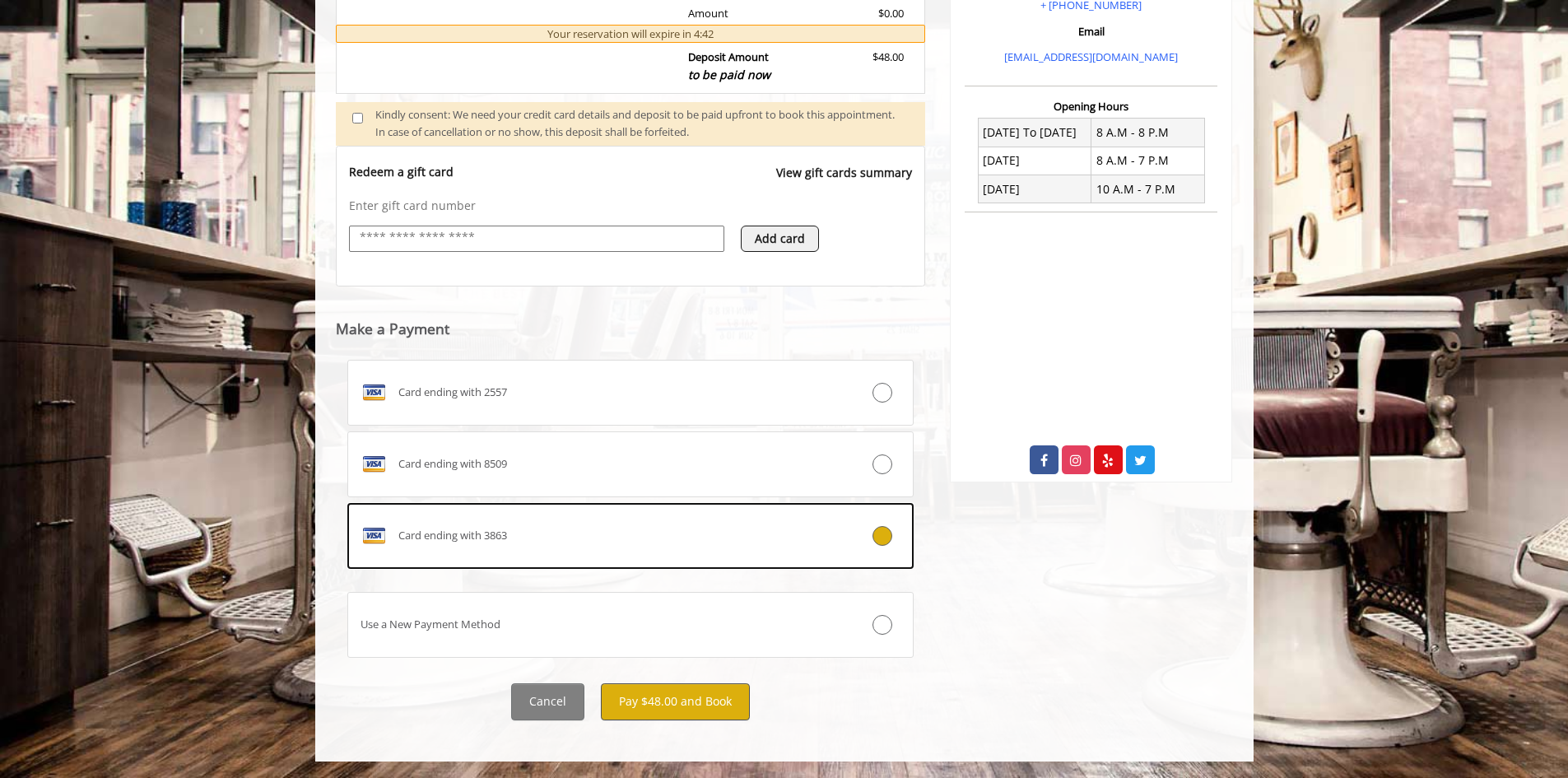
click at [686, 701] on div "**********" at bounding box center [630, 192] width 590 height 1056
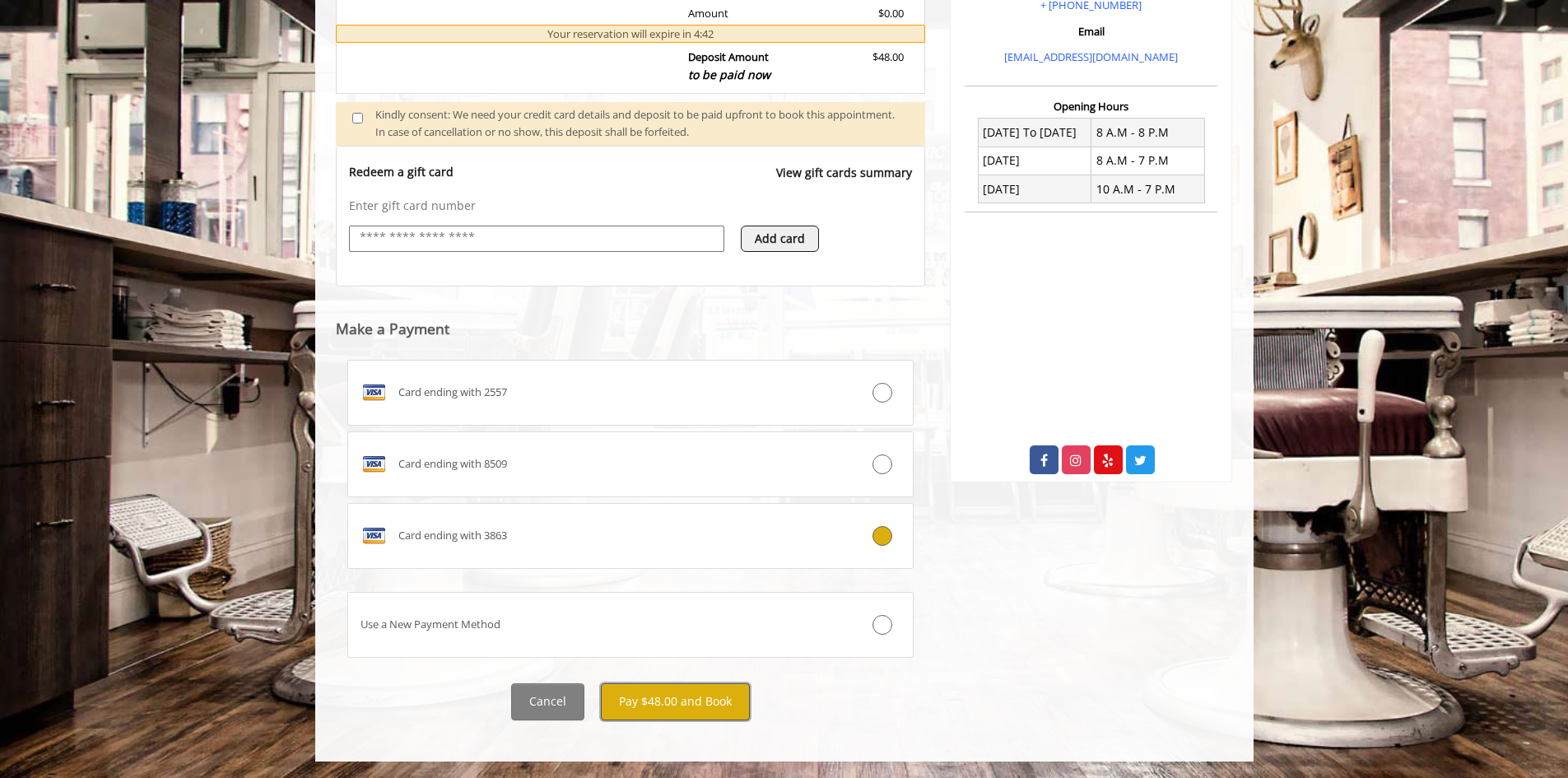
click at [693, 702] on button "Pay $48.00 and Book" at bounding box center [675, 701] width 149 height 37
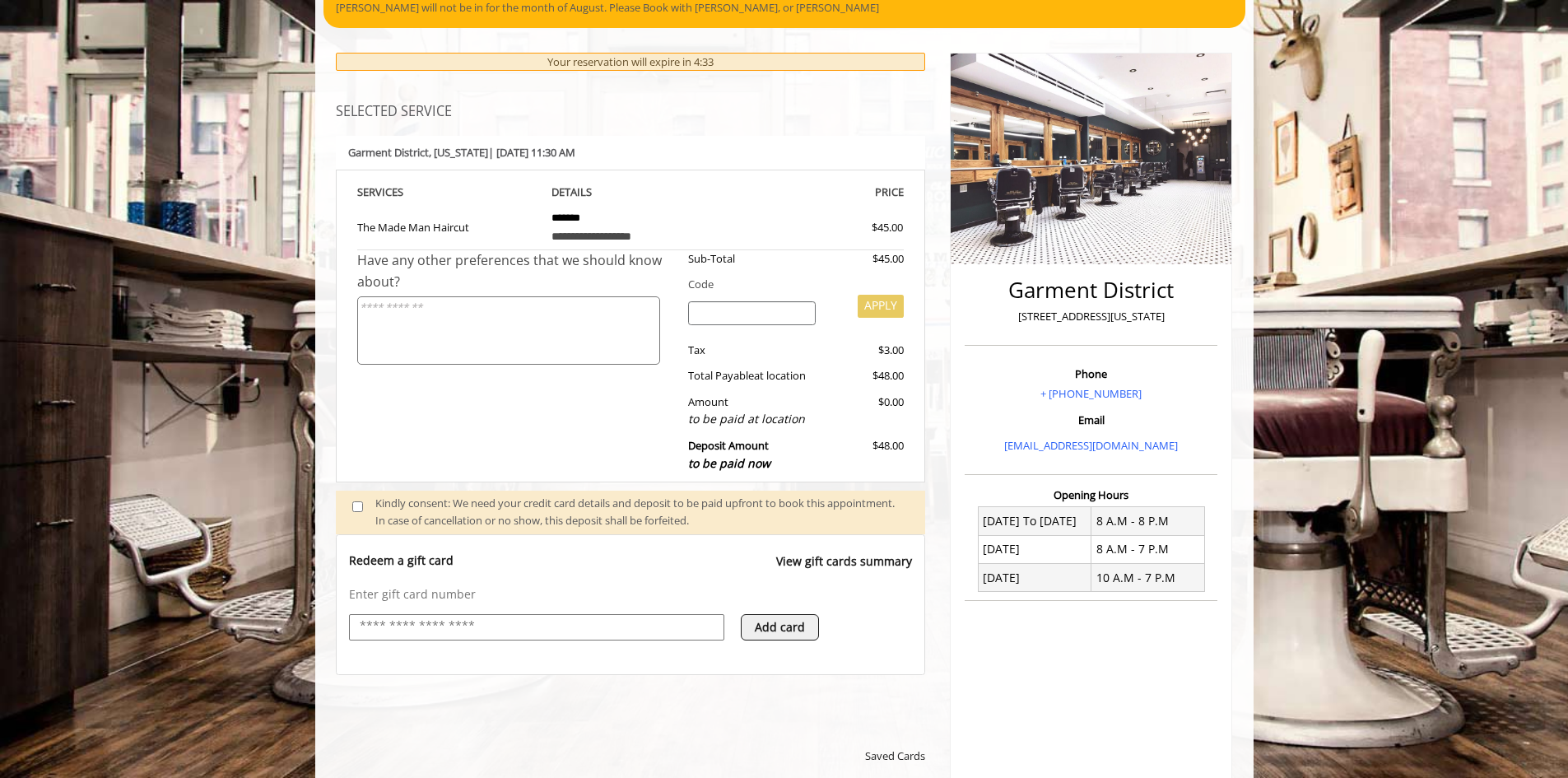
scroll to position [83, 0]
